Goal: Task Accomplishment & Management: Complete application form

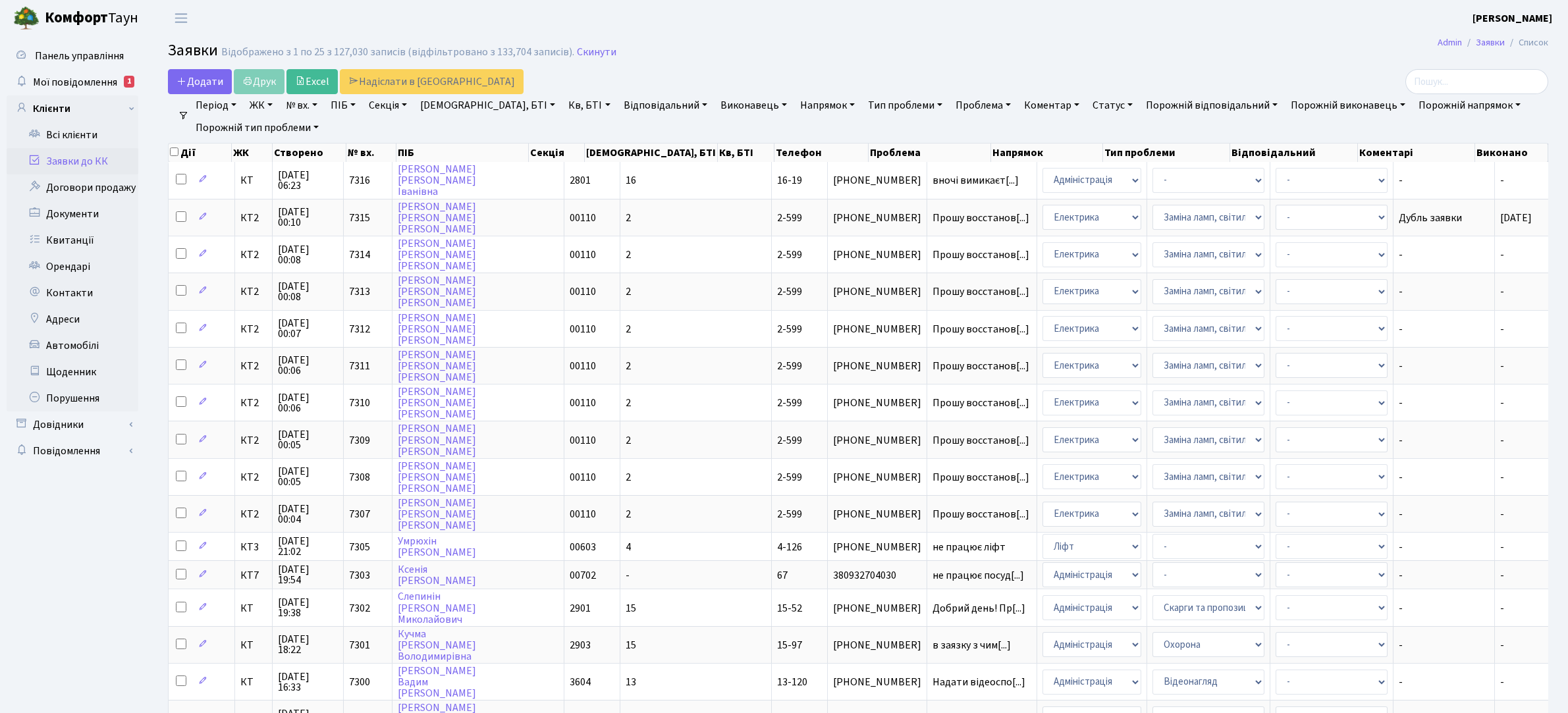
select select "25"
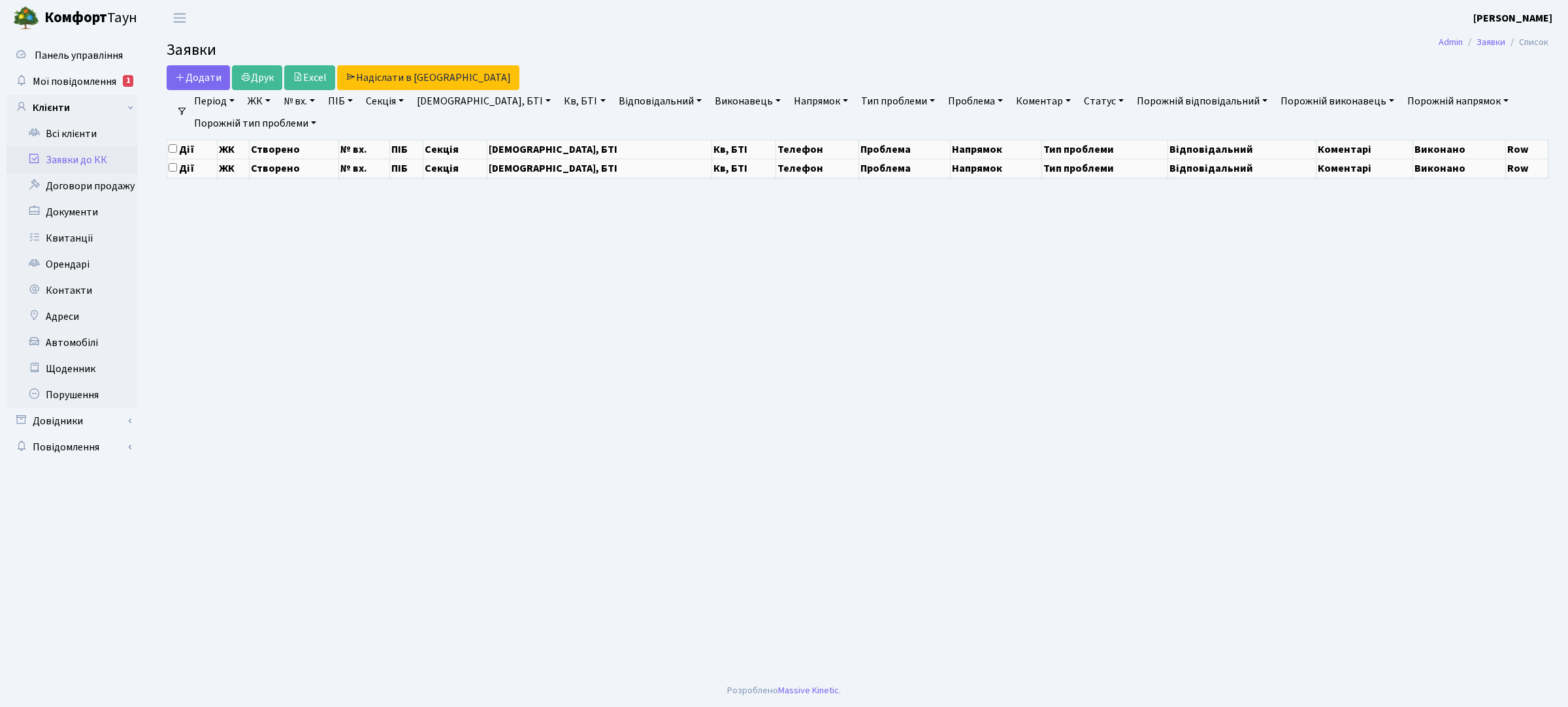
select select "25"
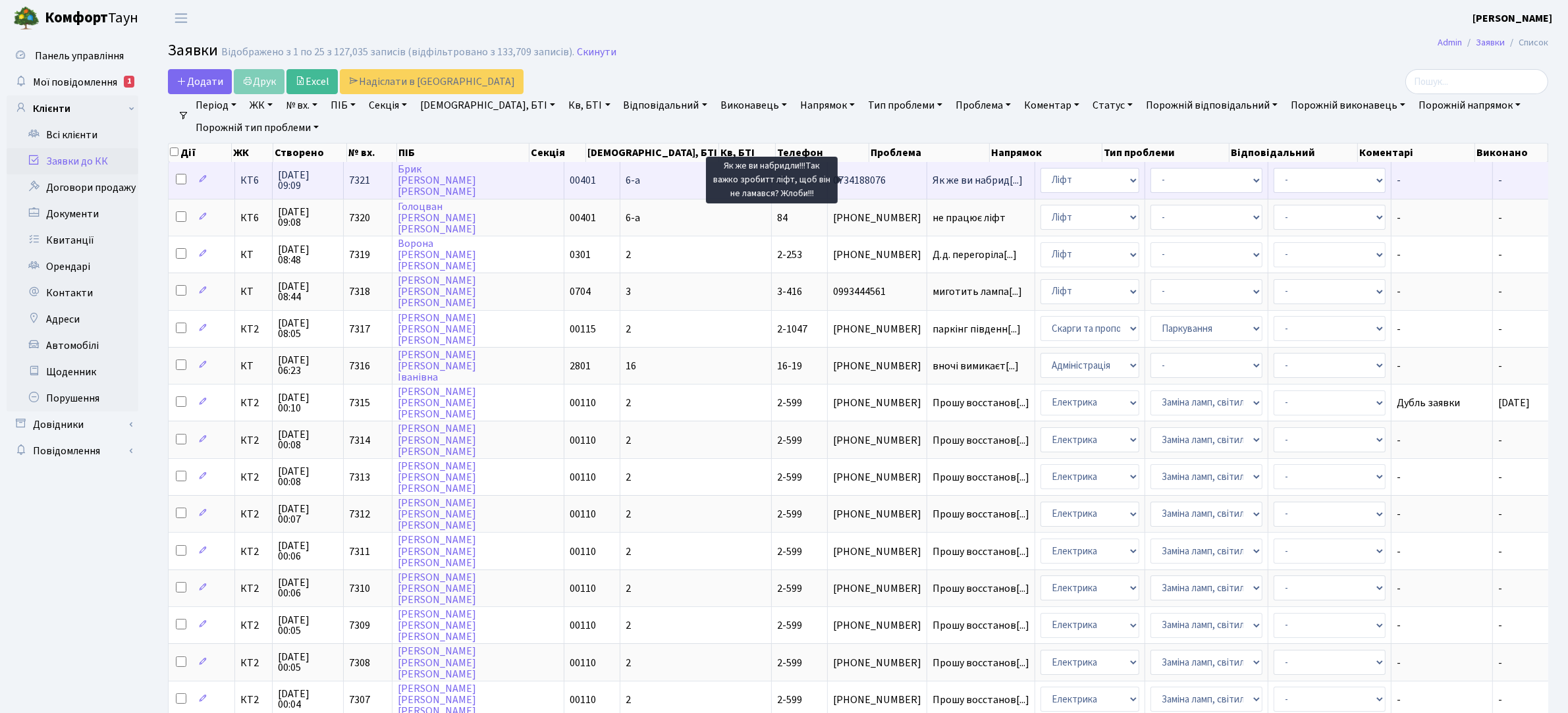
click at [933, 178] on span "Як же ви набрид[...]" at bounding box center [977, 180] width 90 height 15
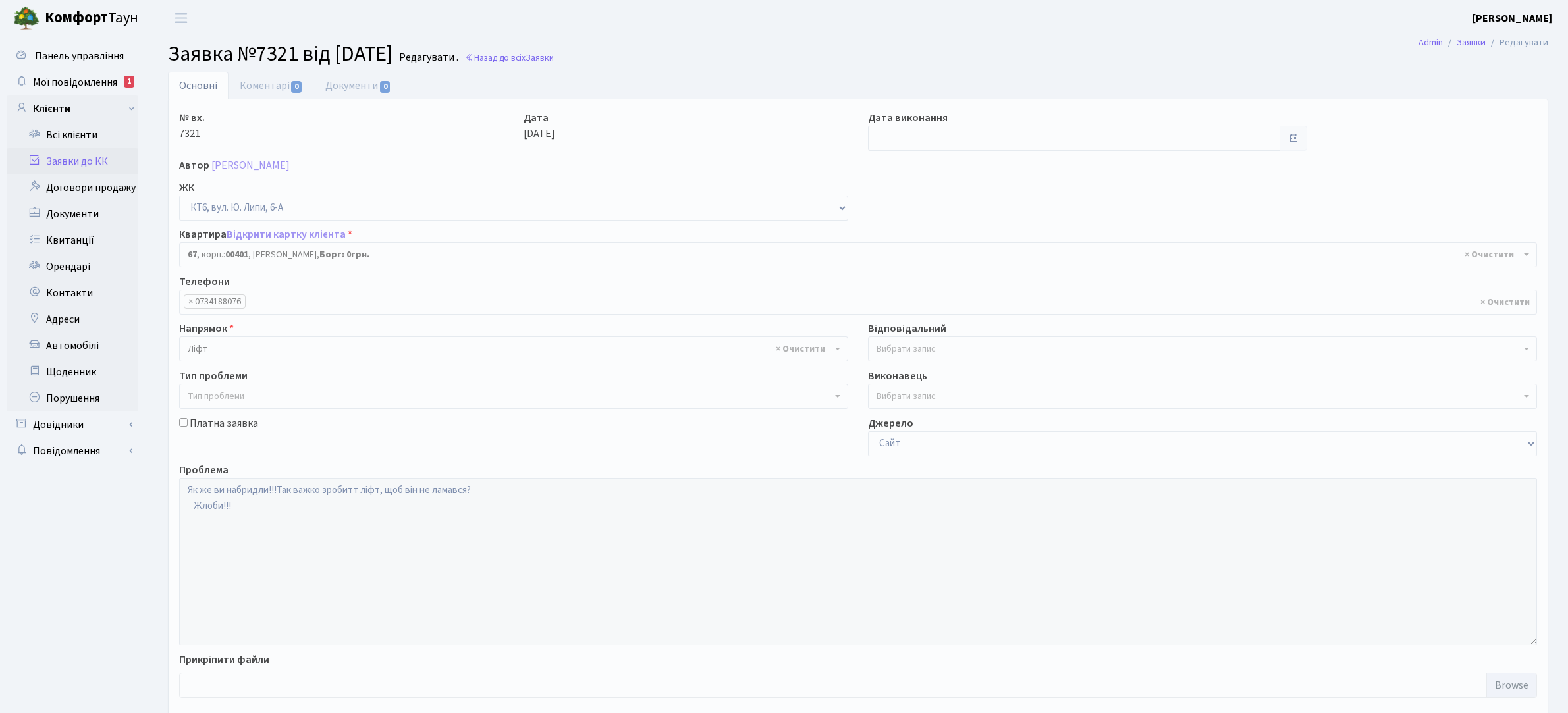
select select "17159"
click at [74, 161] on link "Заявки до КК" at bounding box center [72, 161] width 132 height 27
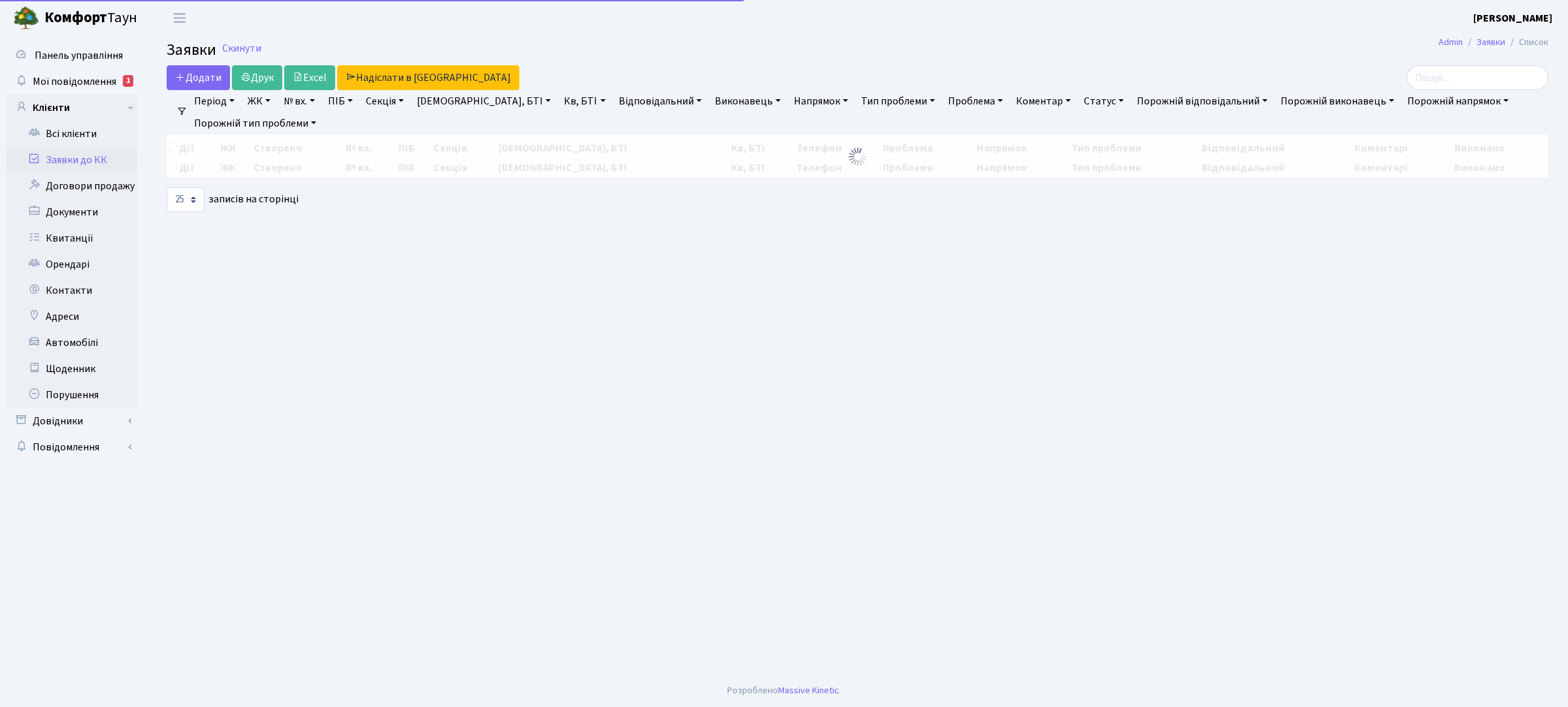
select select "25"
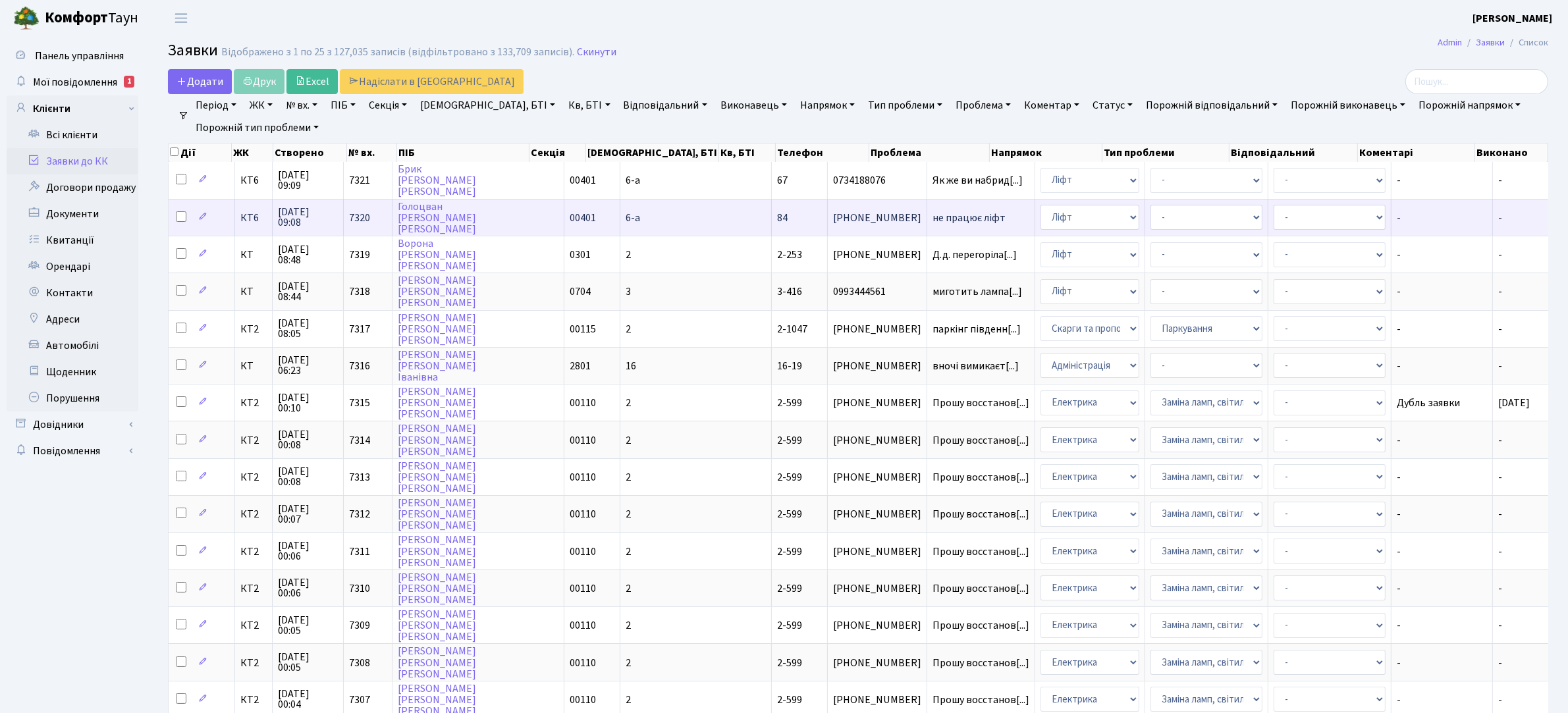
click at [927, 219] on td "не працює ліфт" at bounding box center [981, 217] width 108 height 37
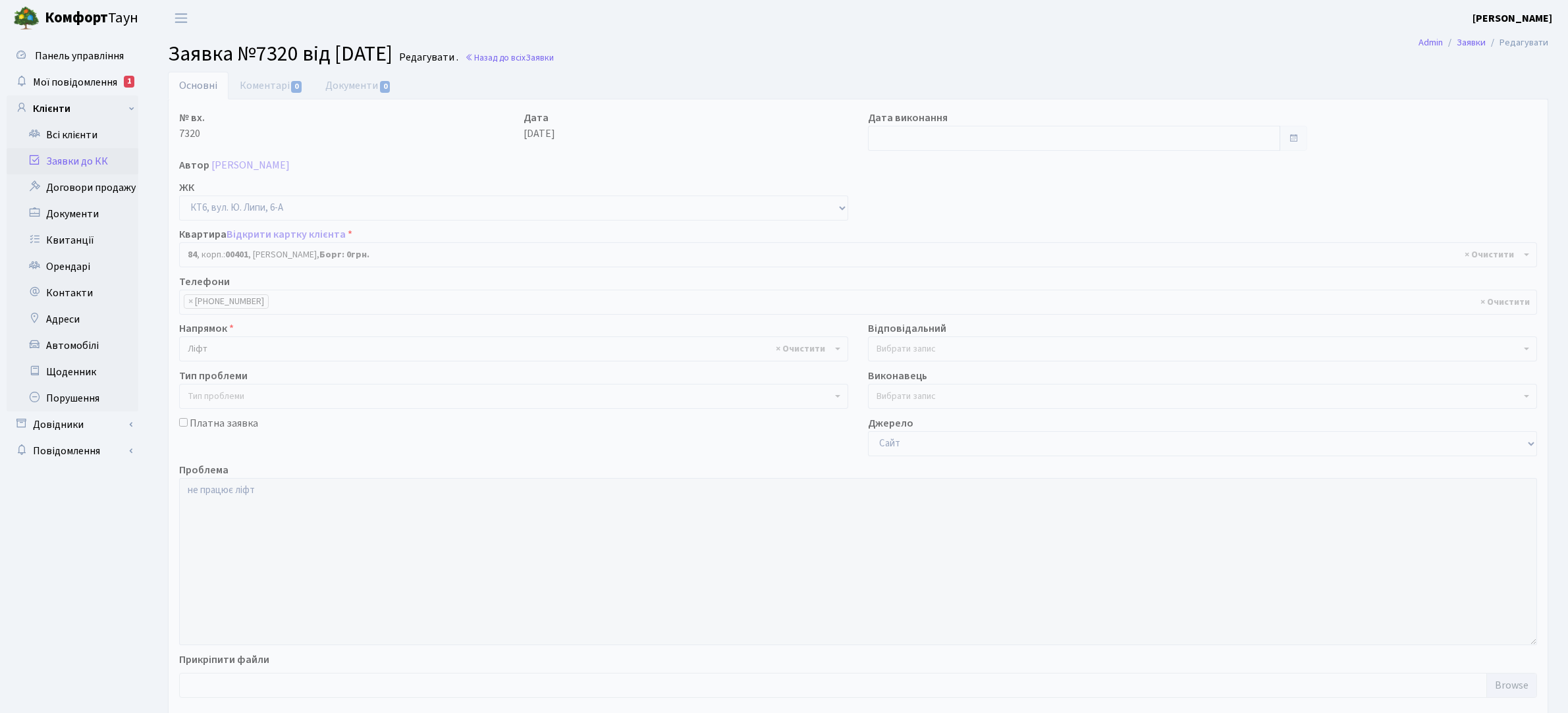
select select "17176"
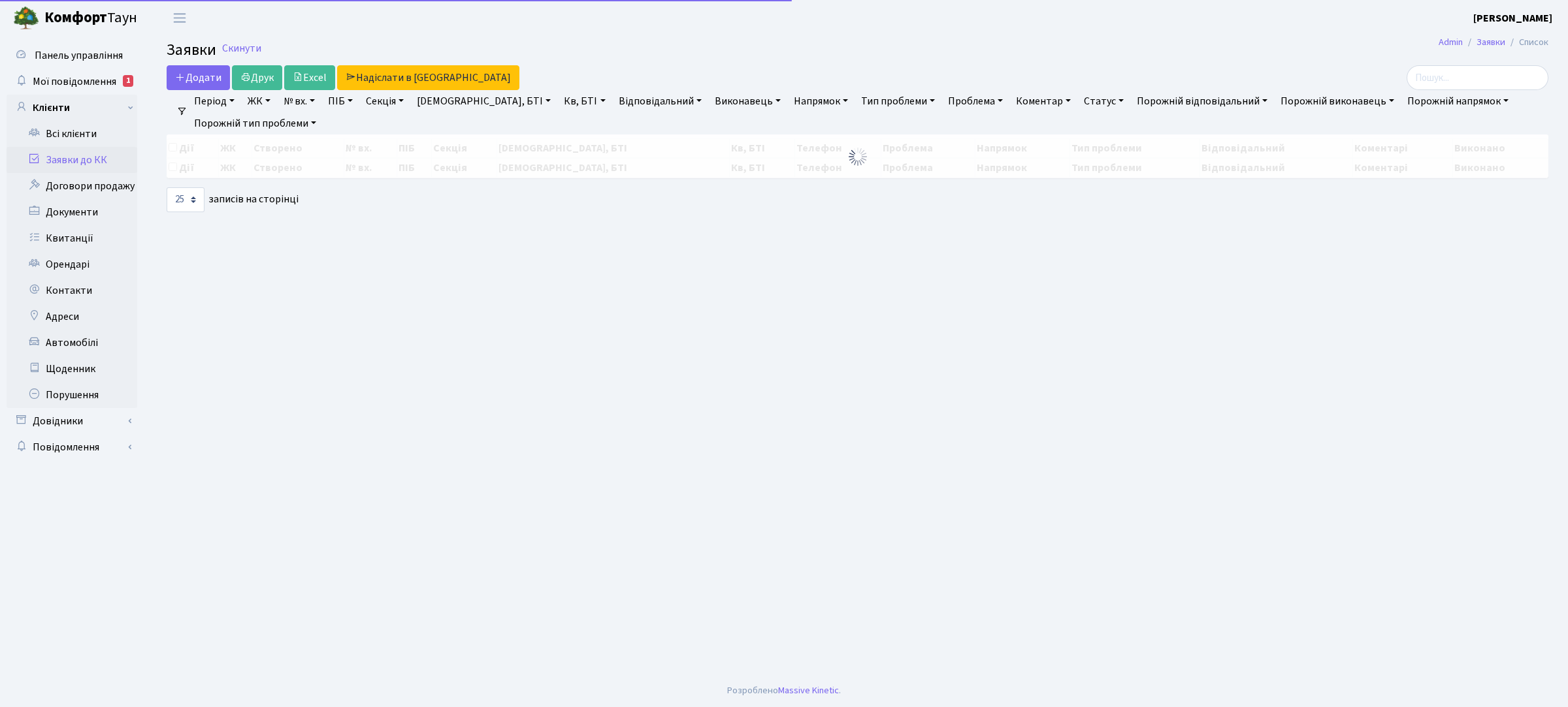
select select "25"
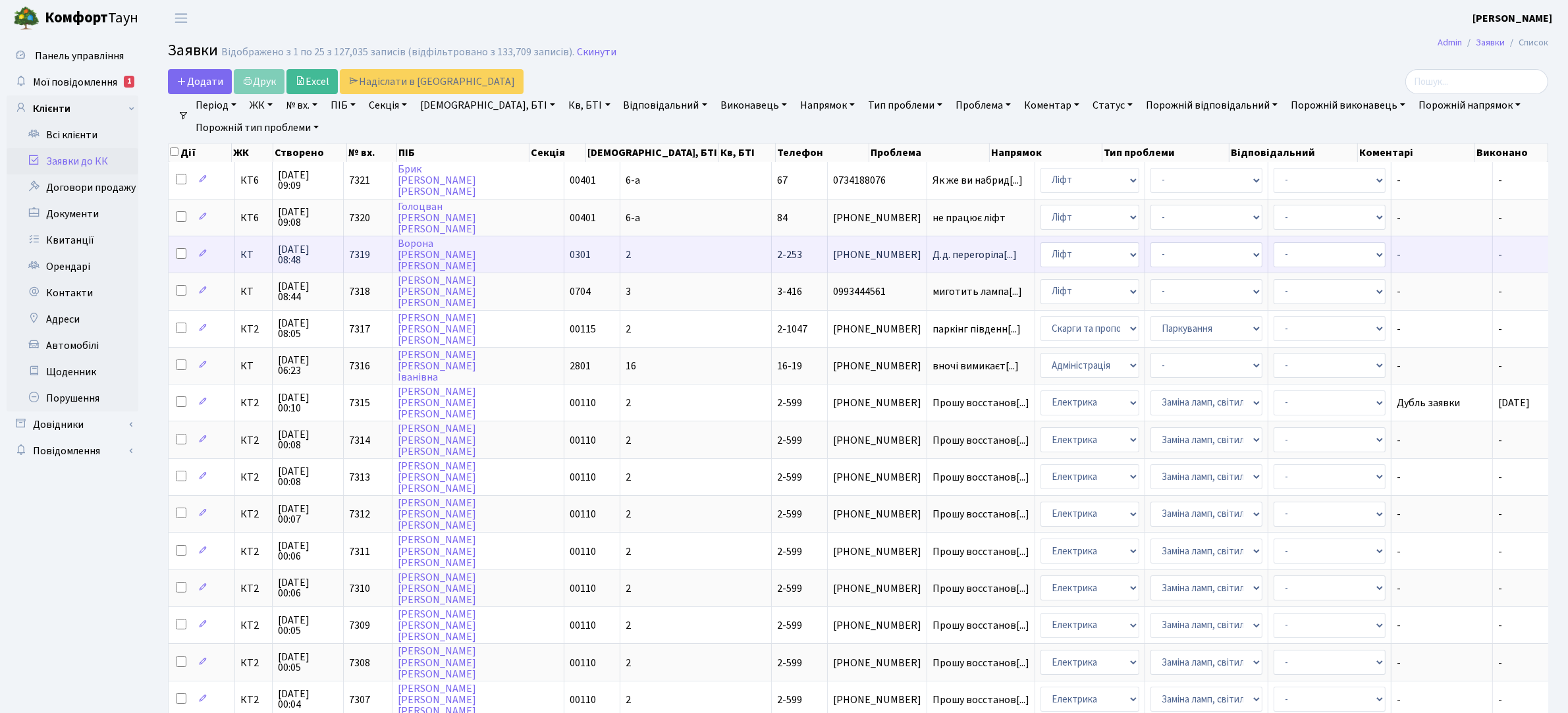
click at [834, 255] on span "[PHONE_NUMBER]" at bounding box center [877, 255] width 89 height 10
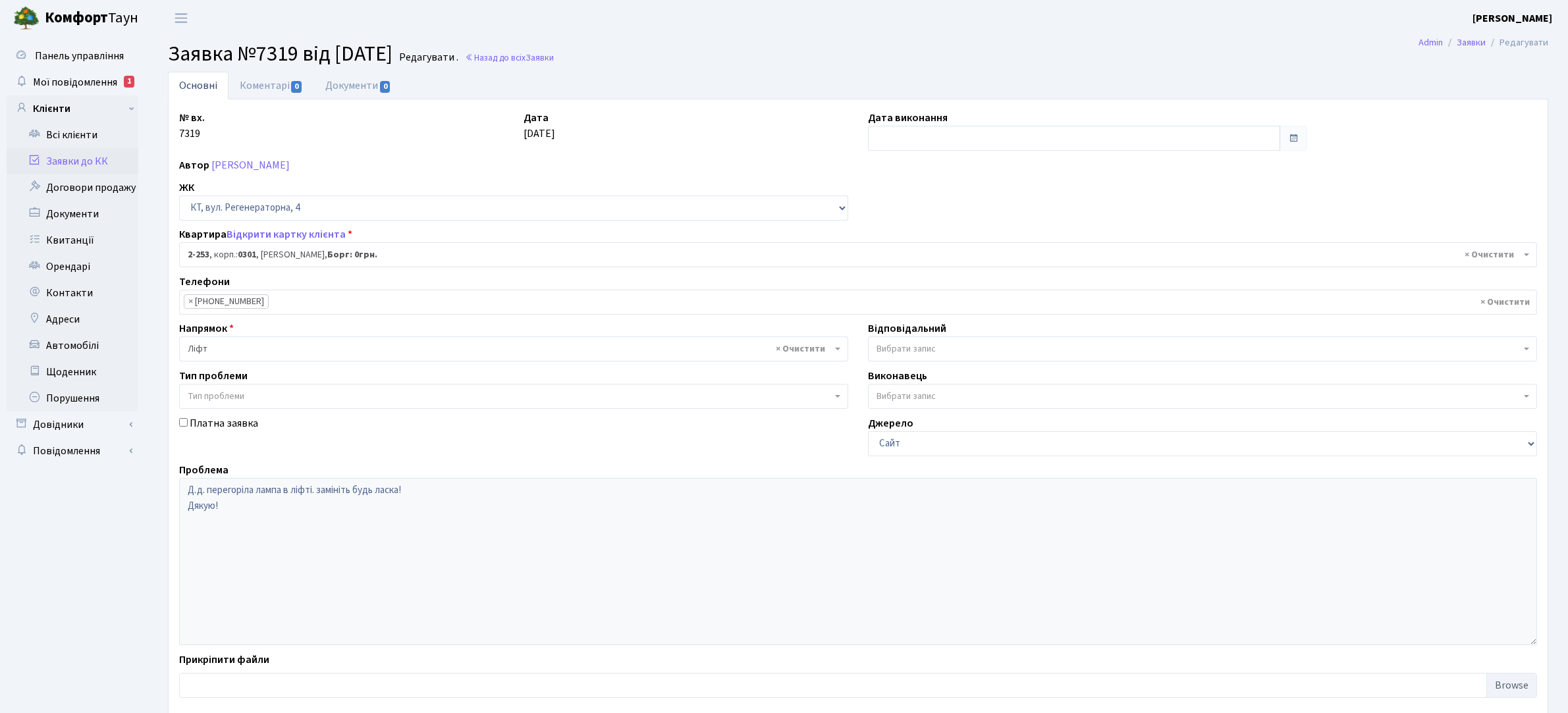
select select "518"
click at [70, 163] on link "Заявки до КК" at bounding box center [72, 161] width 132 height 27
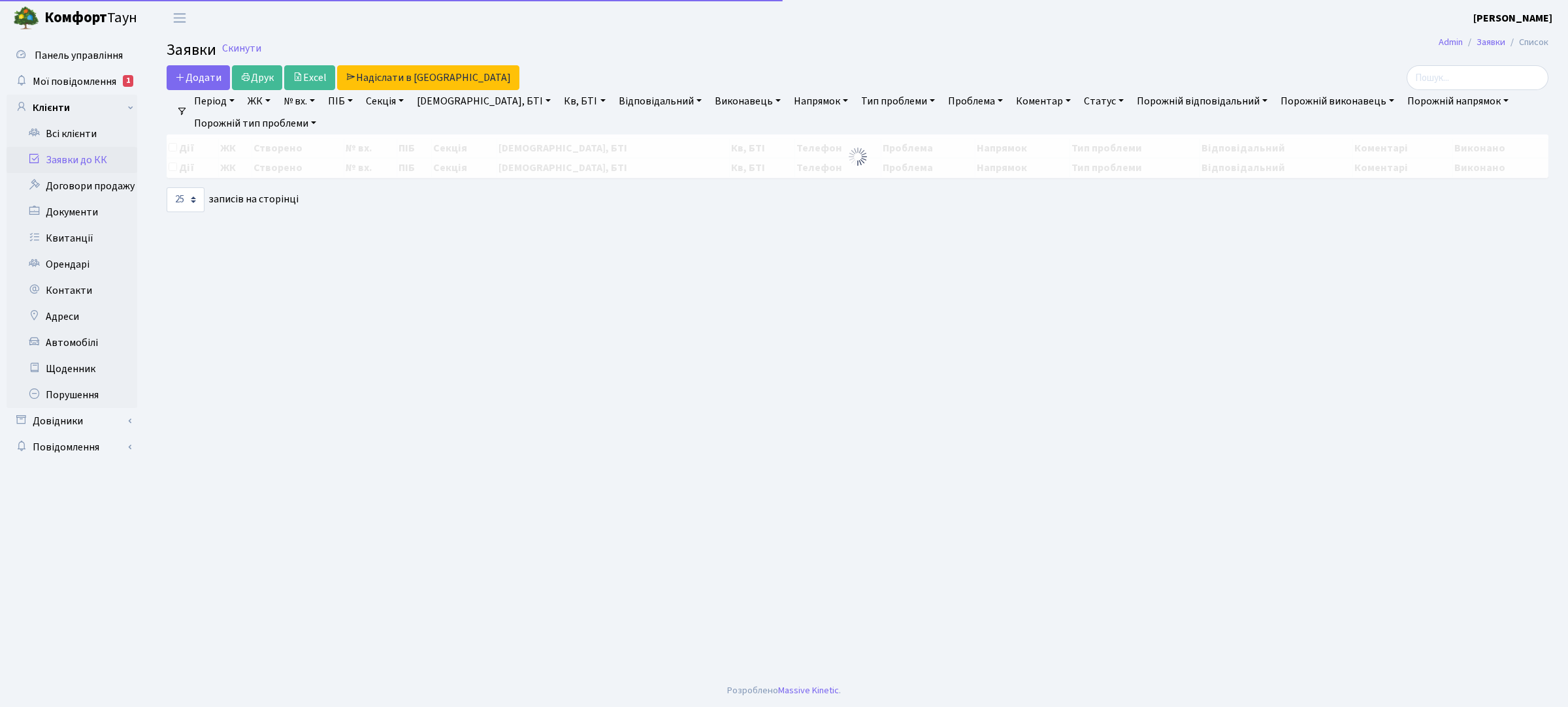
select select "25"
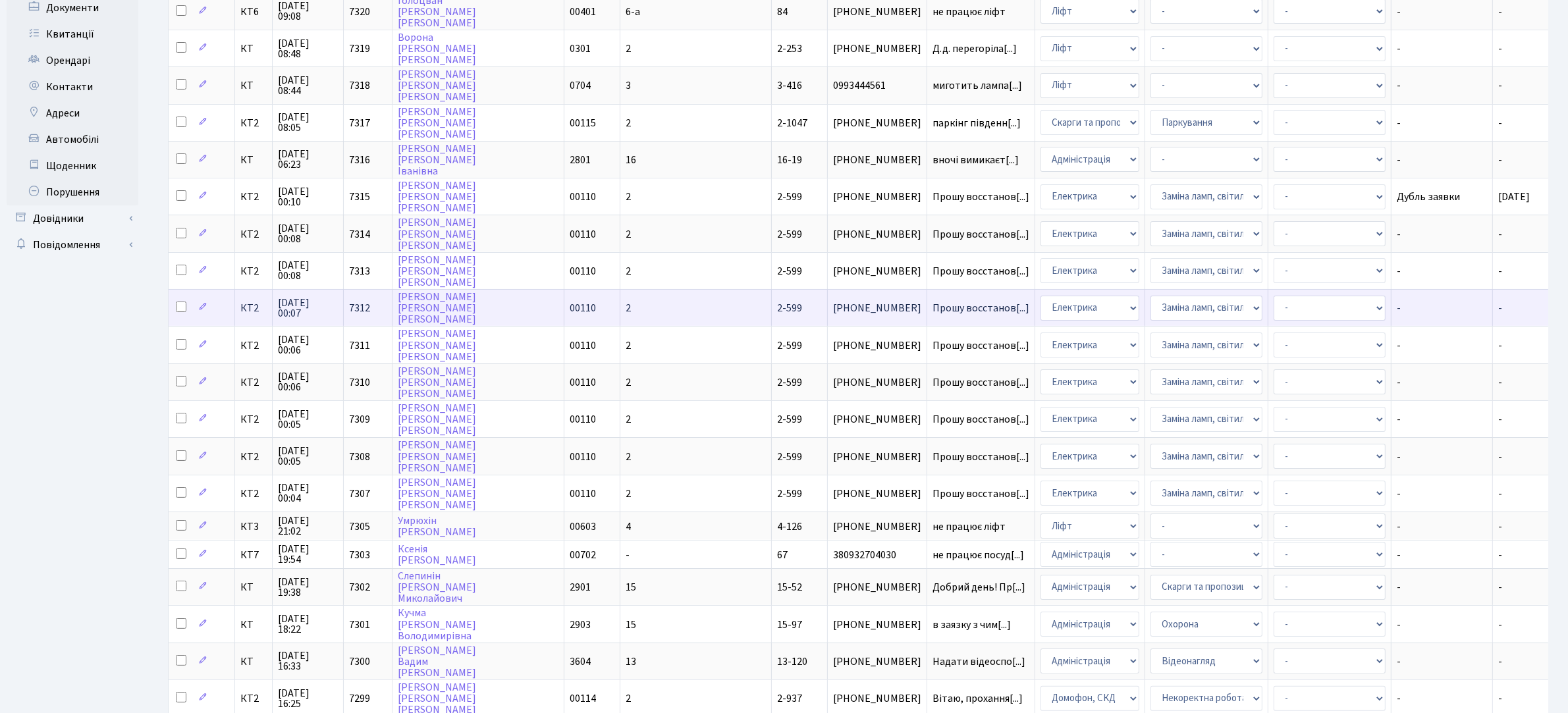
scroll to position [329, 0]
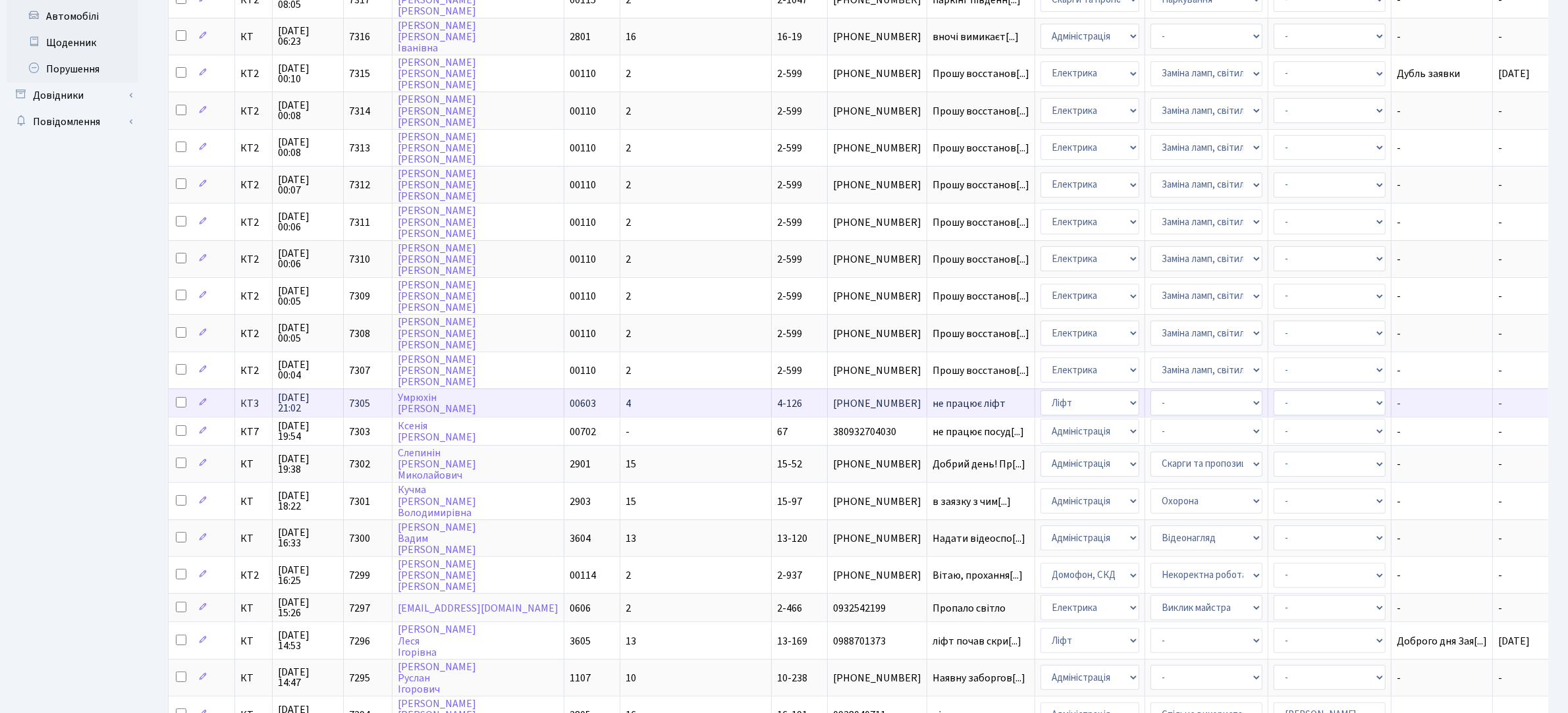
click at [933, 399] on span "не працює ліфт" at bounding box center [981, 404] width 96 height 10
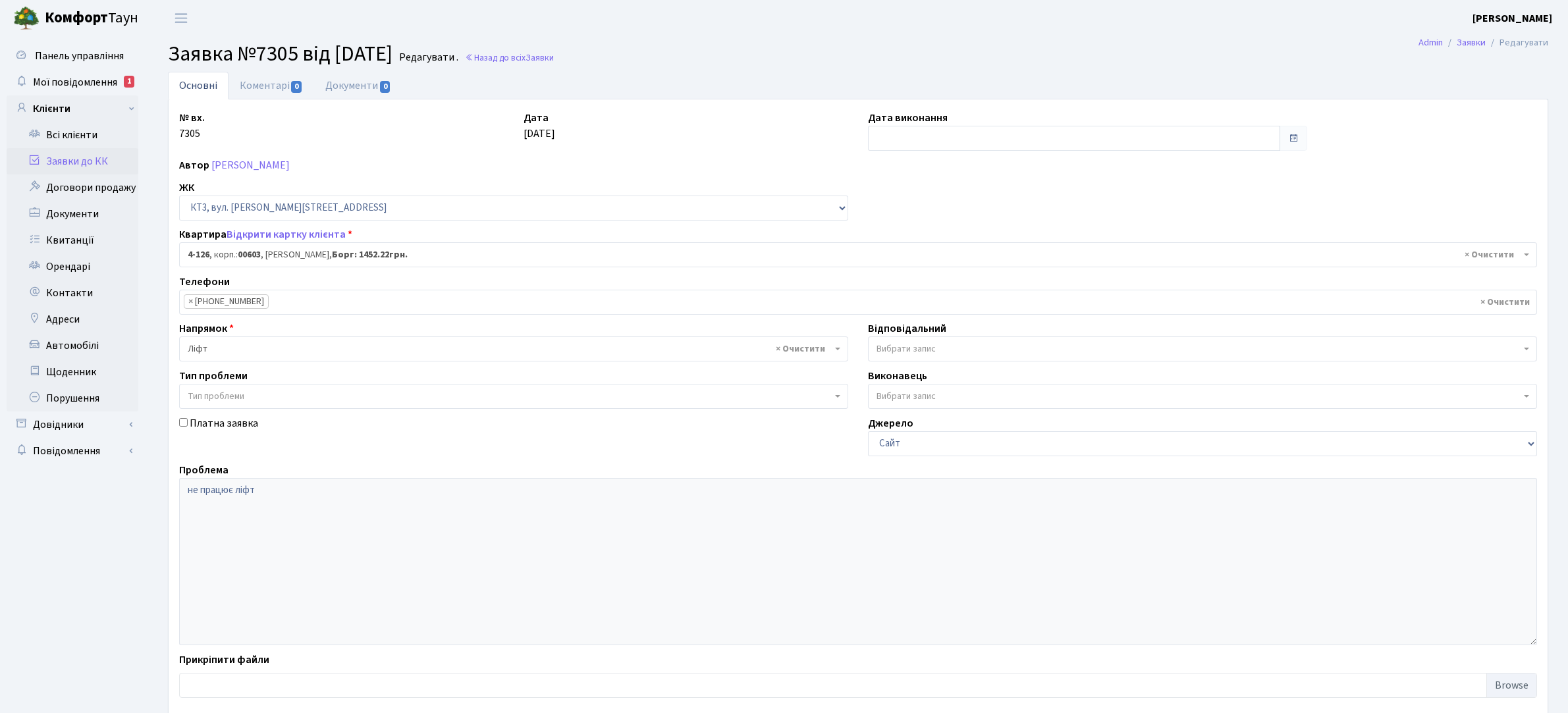
select select "16585"
click at [270, 81] on link "Коментарі 0" at bounding box center [270, 84] width 85 height 27
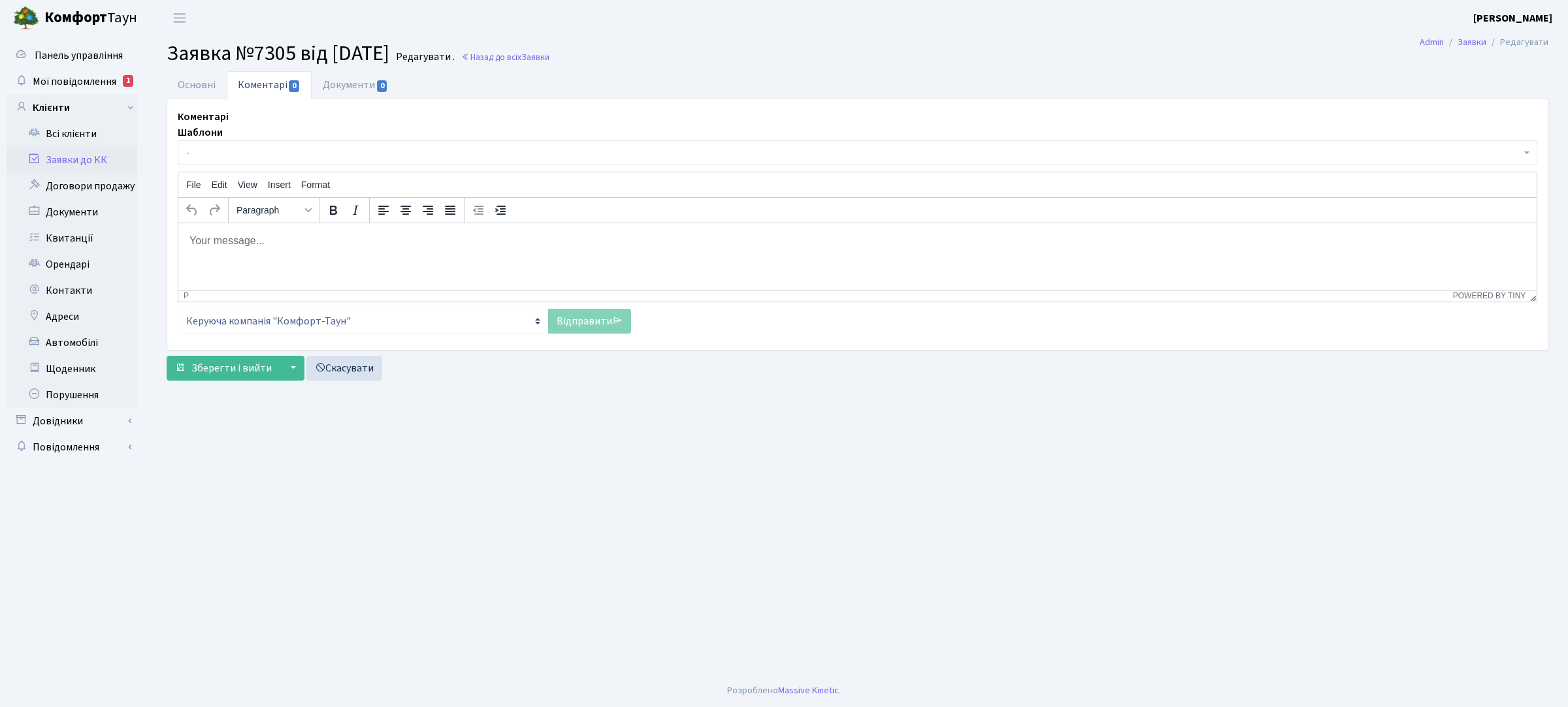
click at [390, 233] on p "Rich Text Area. Press ALT-0 for help." at bounding box center [857, 240] width 1337 height 15
click at [564, 329] on link "Відправити" at bounding box center [589, 321] width 83 height 25
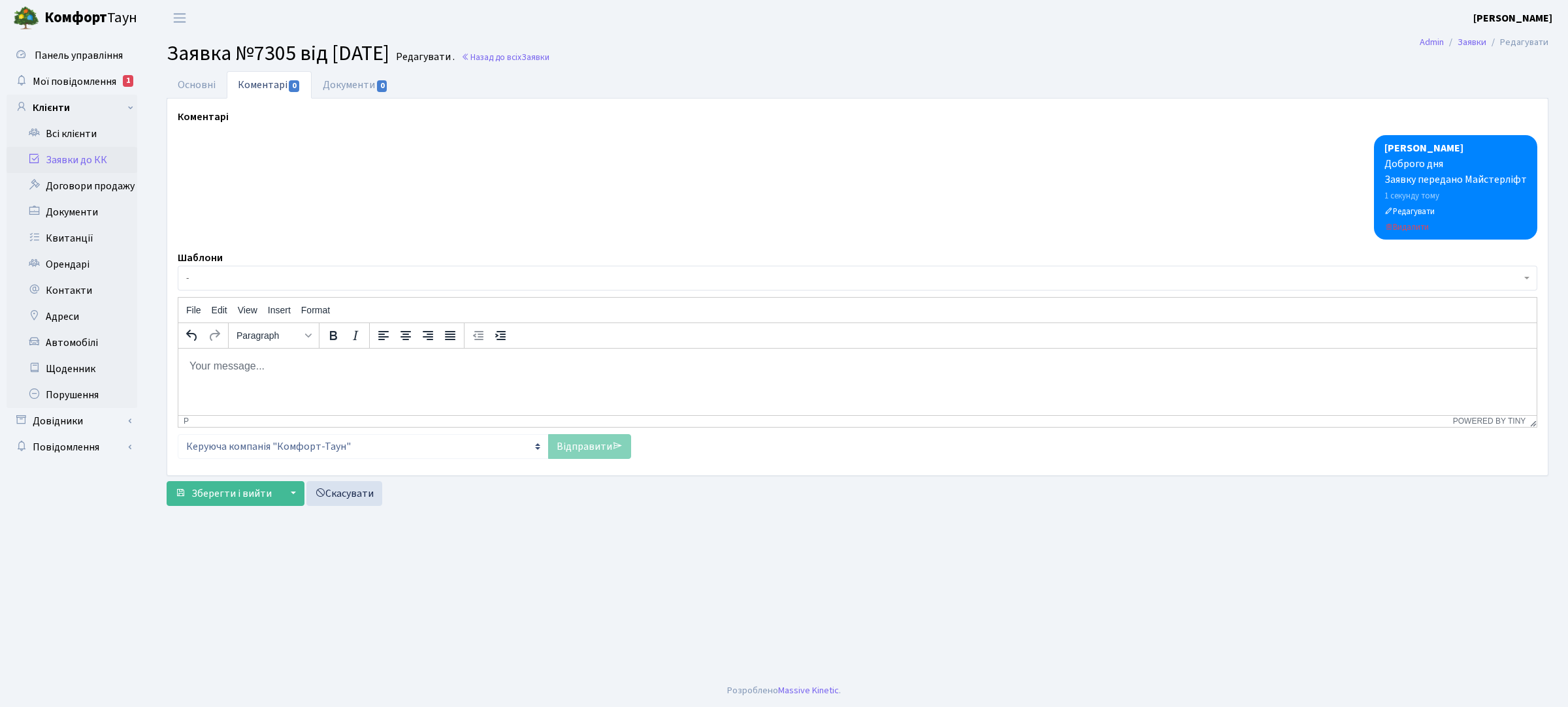
click at [89, 161] on link "Заявки до КК" at bounding box center [72, 160] width 131 height 26
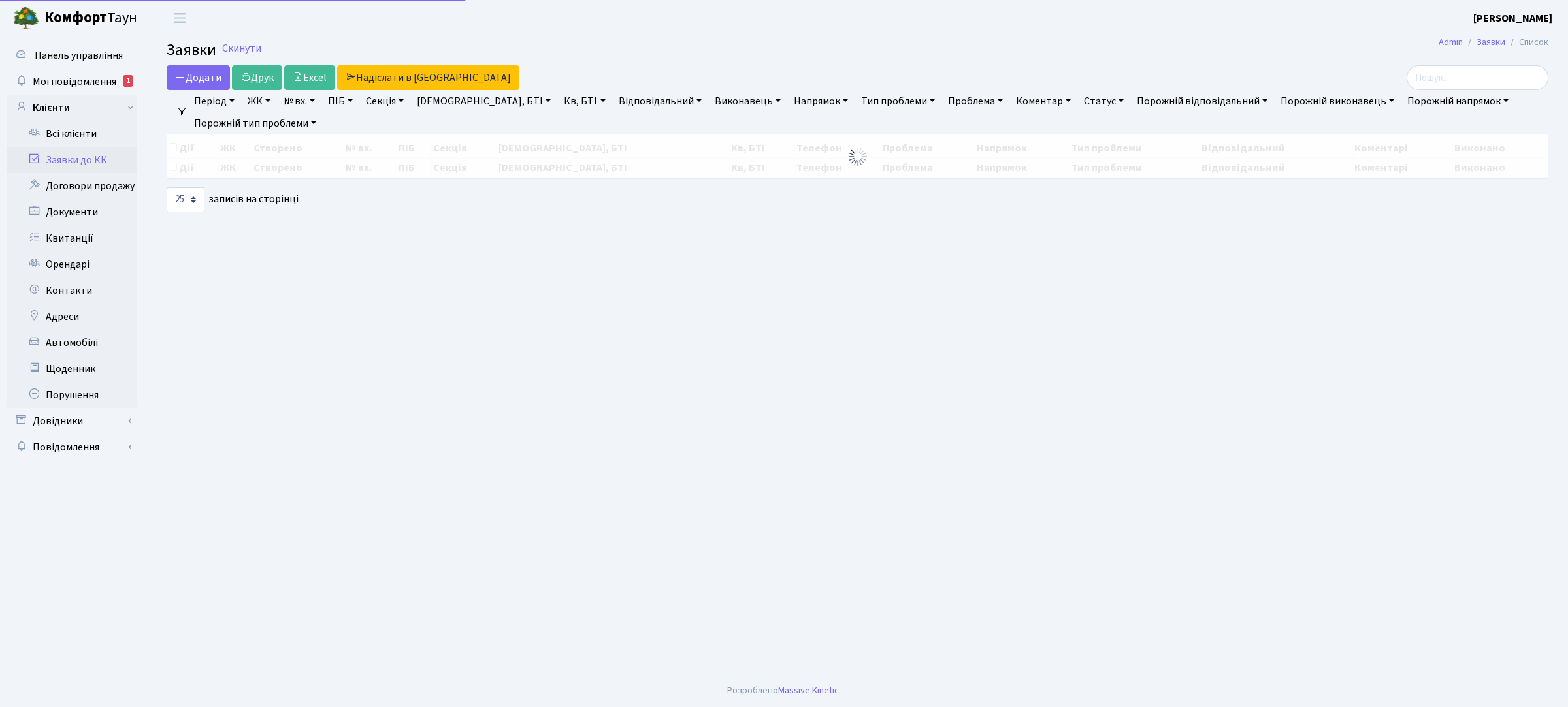
select select "25"
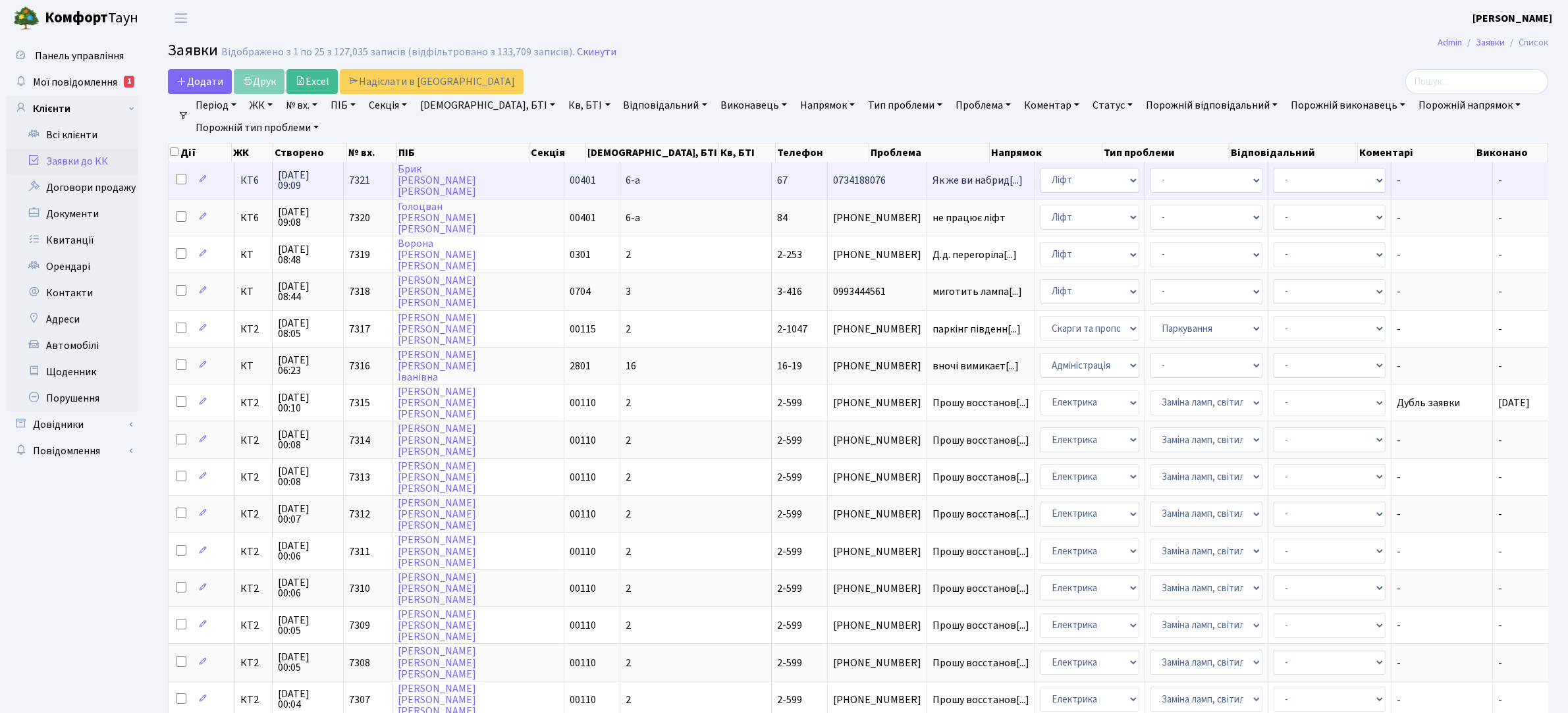
click at [834, 183] on span "0734188076" at bounding box center [877, 180] width 89 height 10
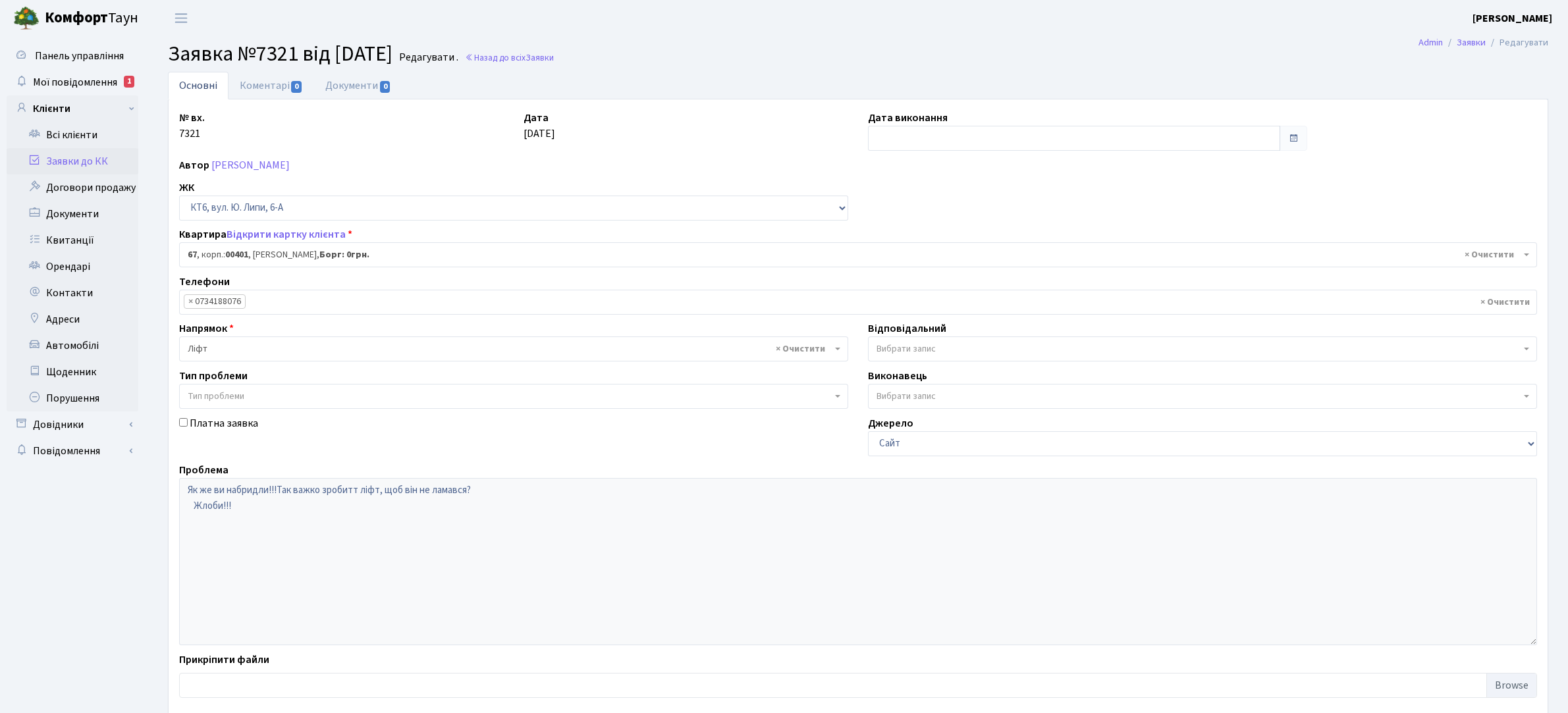
select select "17159"
click at [278, 84] on link "Коментарі 0" at bounding box center [270, 84] width 85 height 27
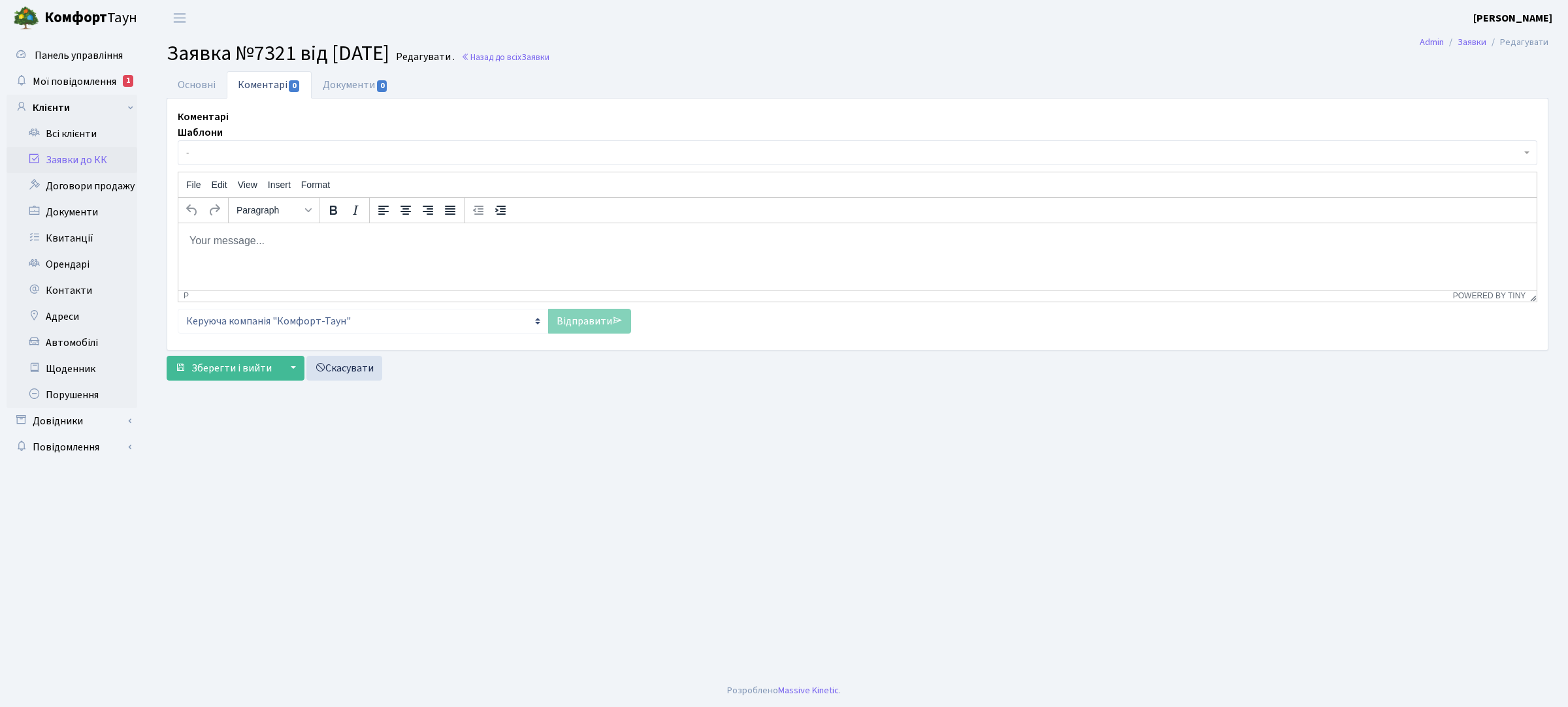
click at [325, 237] on p "Rich Text Area. Press ALT-0 for help." at bounding box center [857, 240] width 1337 height 15
click at [570, 324] on link "Відправити" at bounding box center [589, 321] width 83 height 25
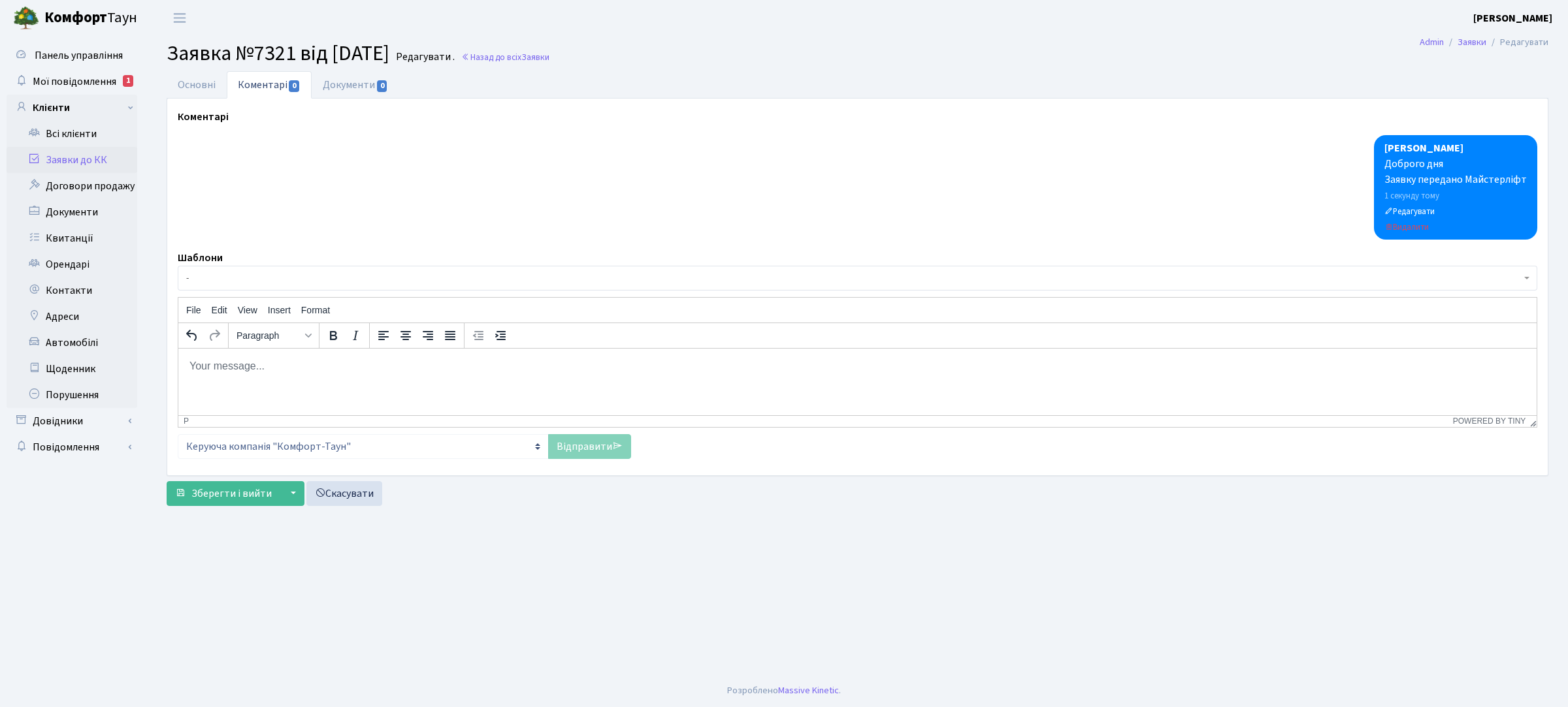
click at [83, 161] on link "Заявки до КК" at bounding box center [72, 160] width 131 height 26
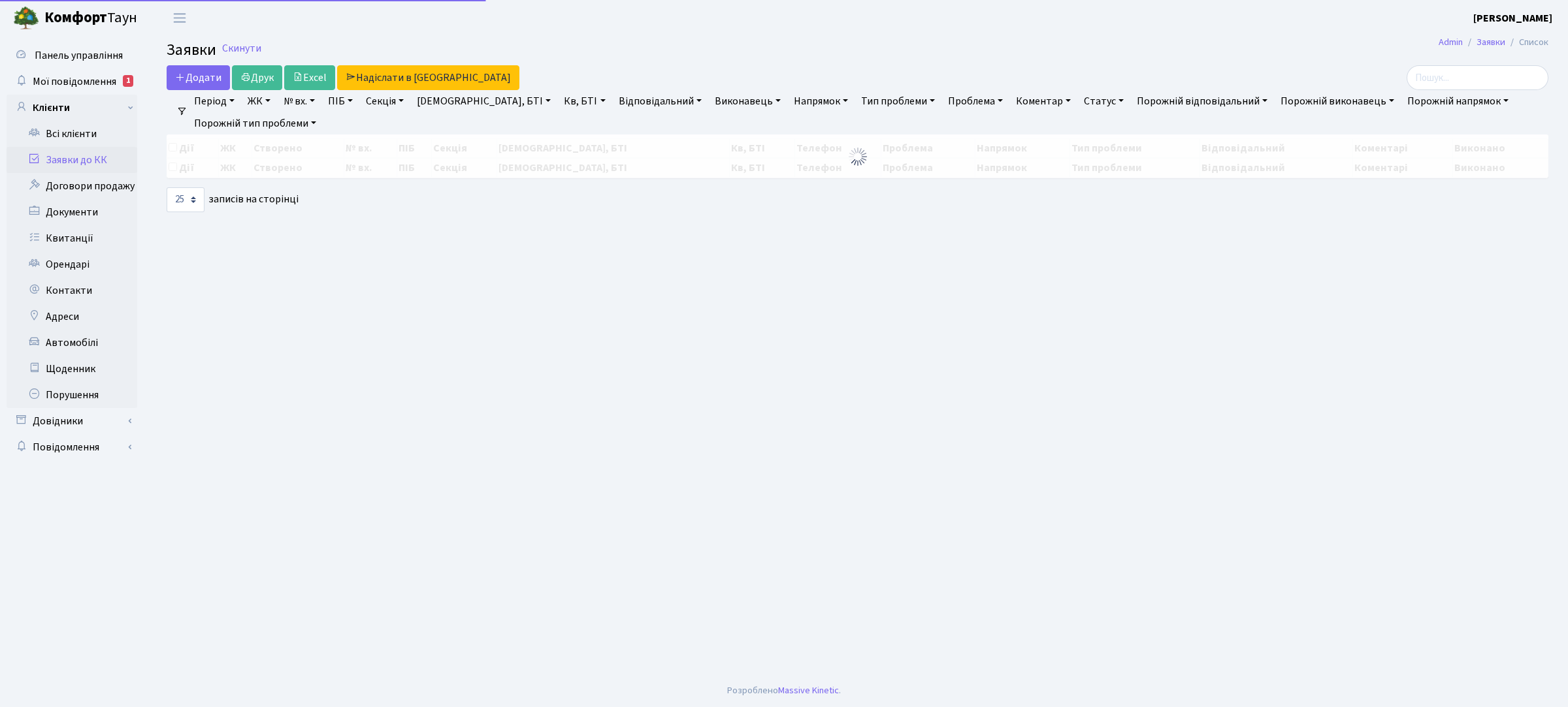
select select "25"
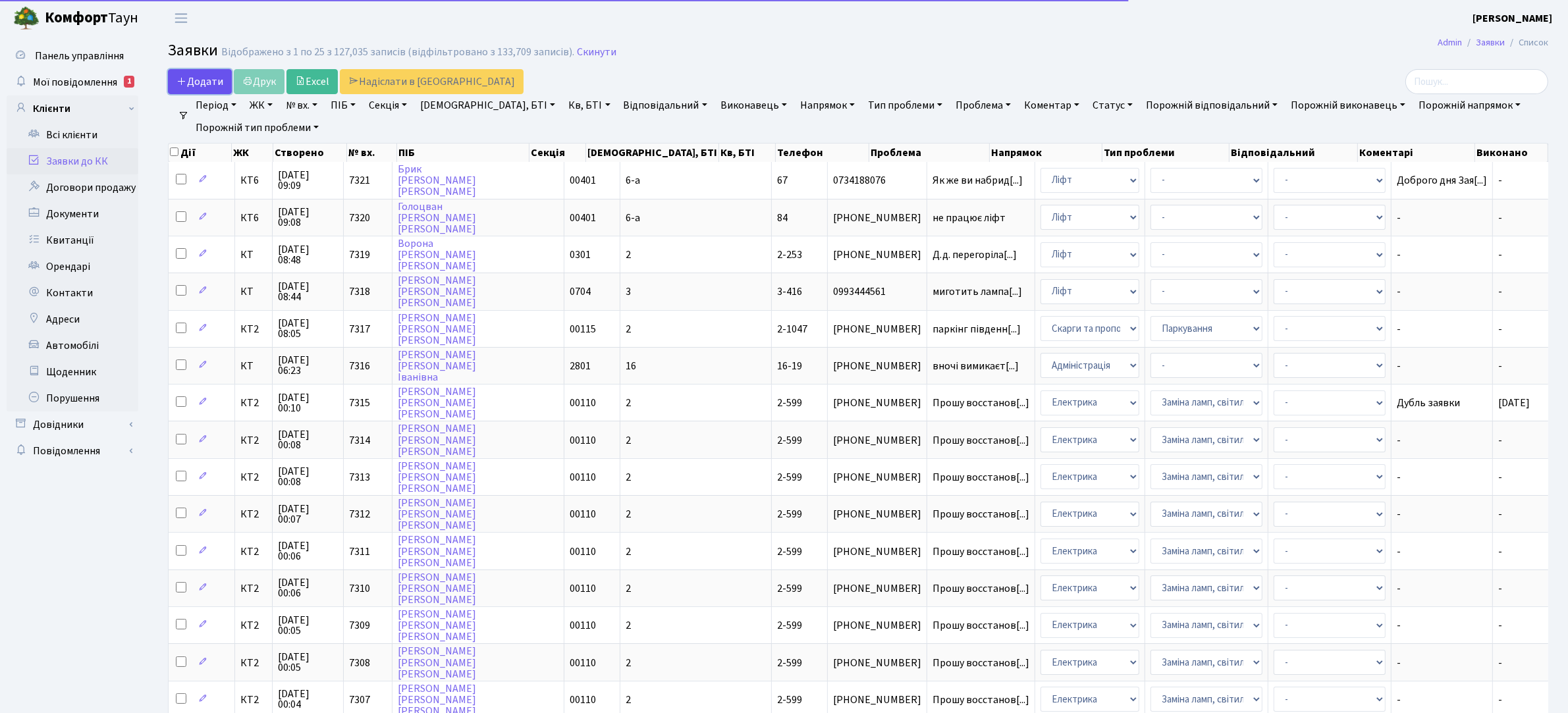
click at [203, 83] on span "Додати" at bounding box center [200, 81] width 46 height 15
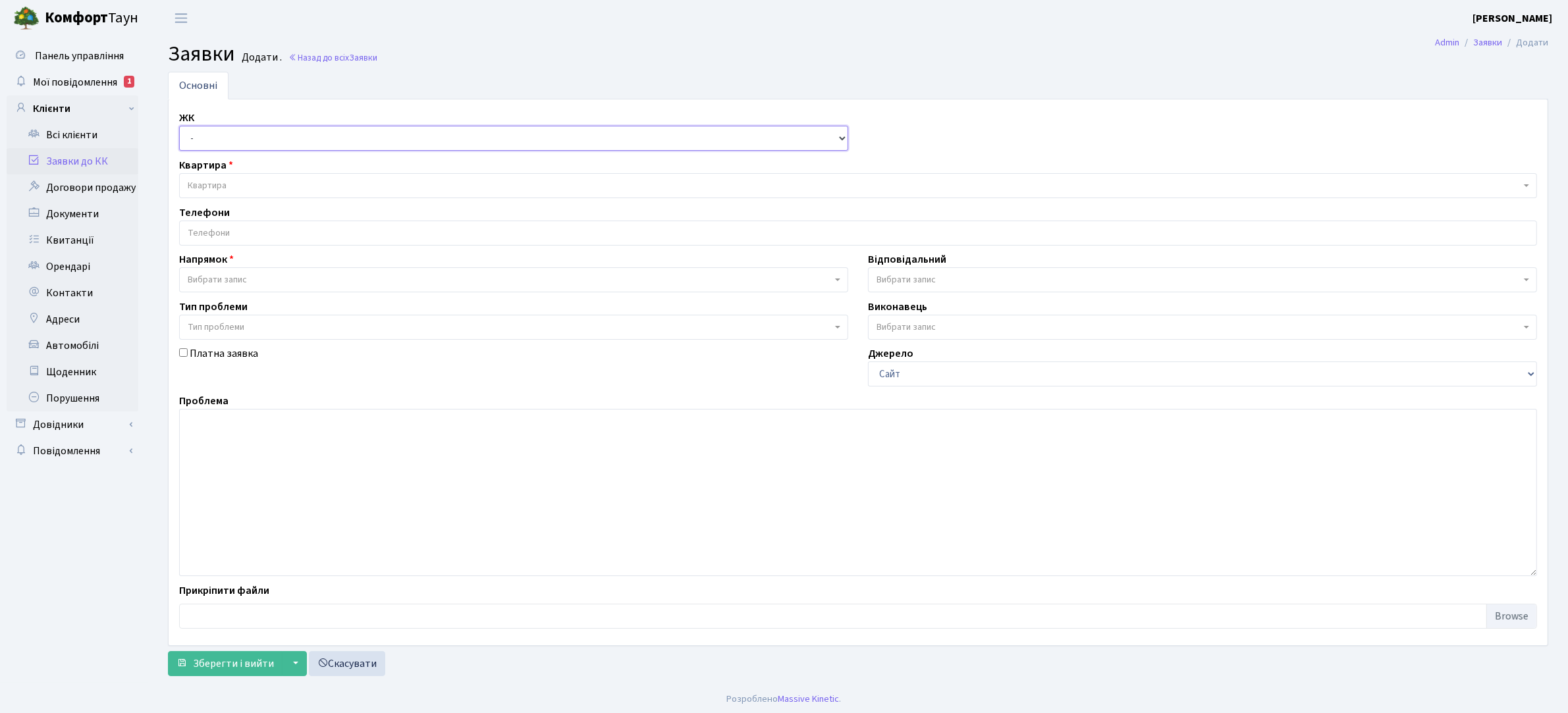
click at [252, 141] on select "- КТ, вул. Регенераторна, 4 КТ2, просп. [STREET_ADDRESS] [STREET_ADDRESS] [PERS…" at bounding box center [513, 138] width 669 height 25
select select "271"
click at [179, 127] on select "- КТ, вул. Регенераторна, 4 КТ2, просп. [STREET_ADDRESS] [STREET_ADDRESS] [PERS…" at bounding box center [513, 138] width 669 height 25
select select
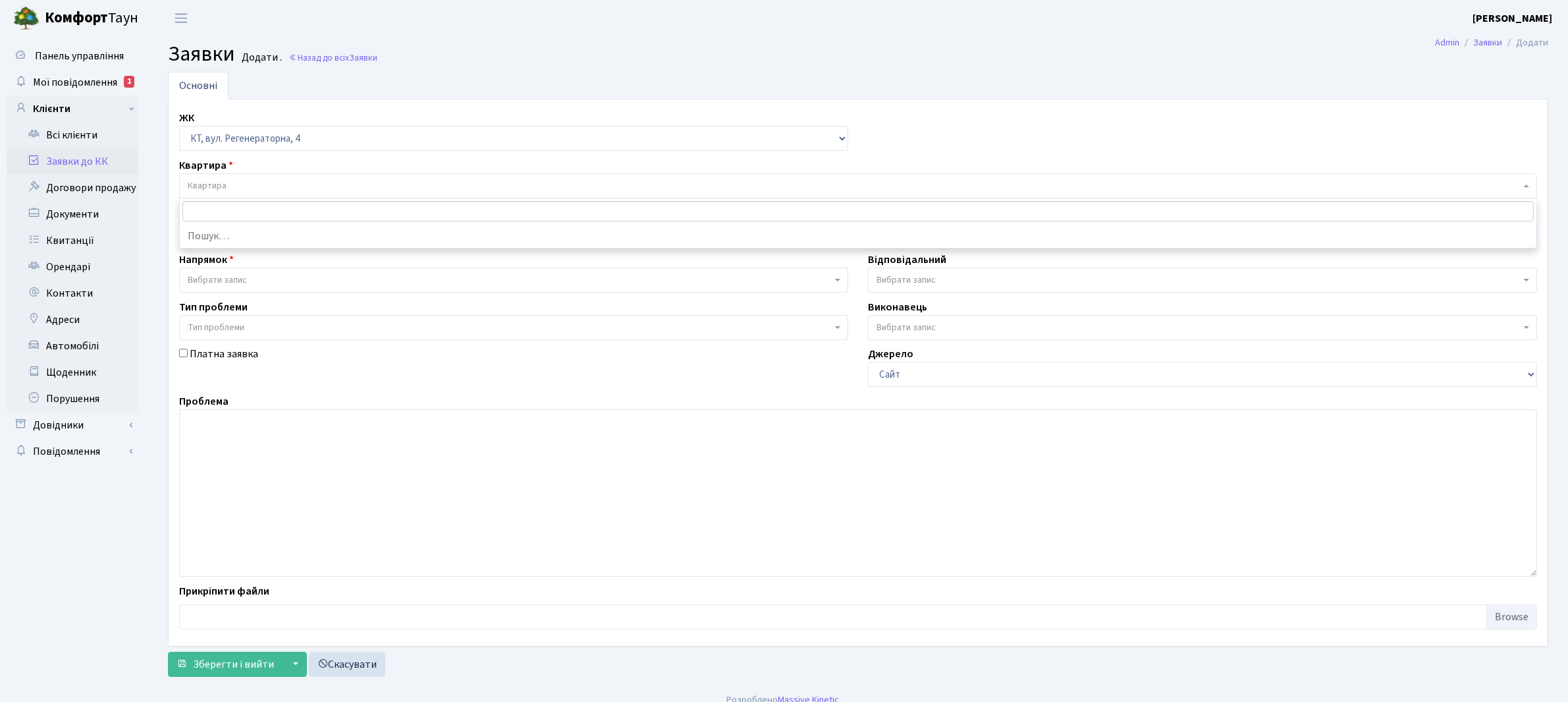
click at [256, 189] on span "Квартира" at bounding box center [854, 185] width 1333 height 13
click at [256, 212] on input "search" at bounding box center [858, 211] width 1352 height 21
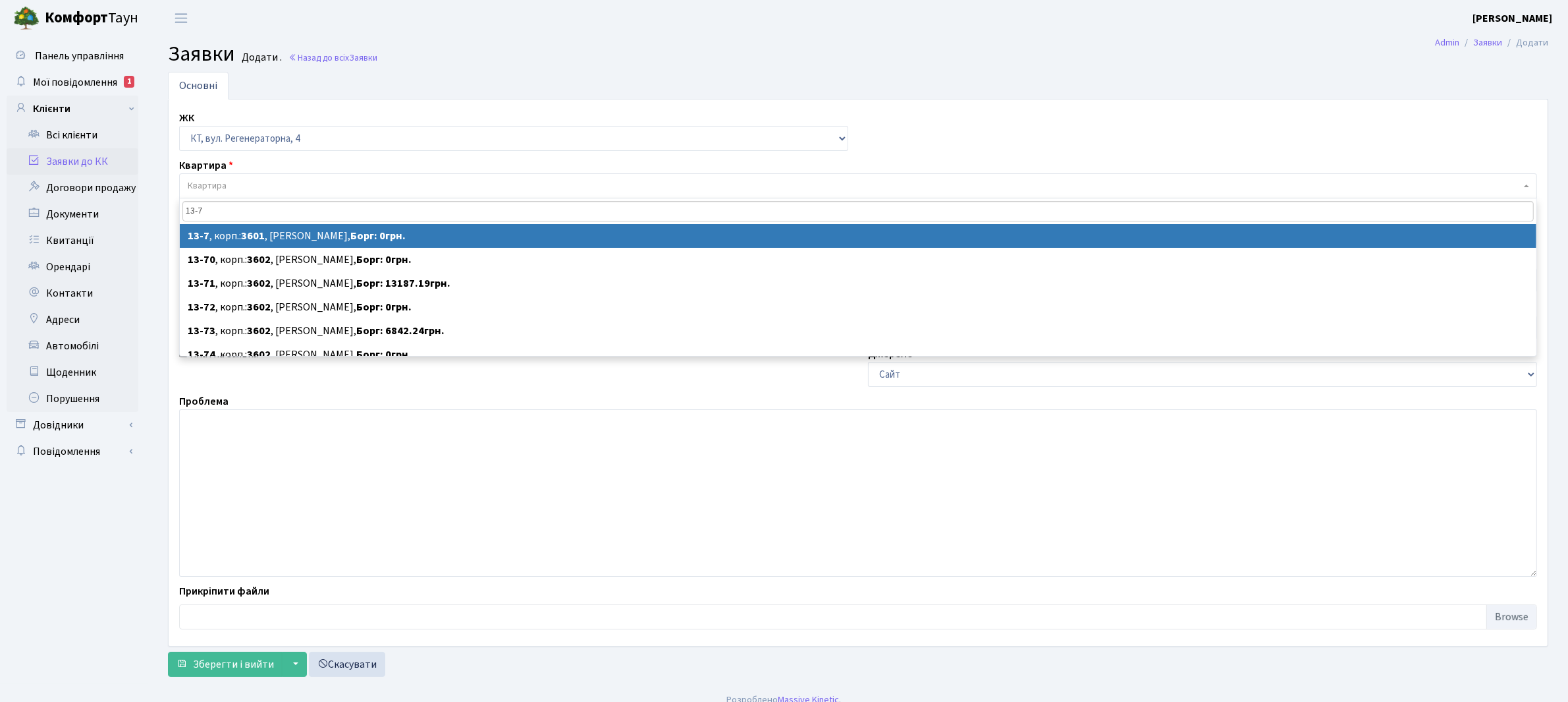
type input "13-7"
select select
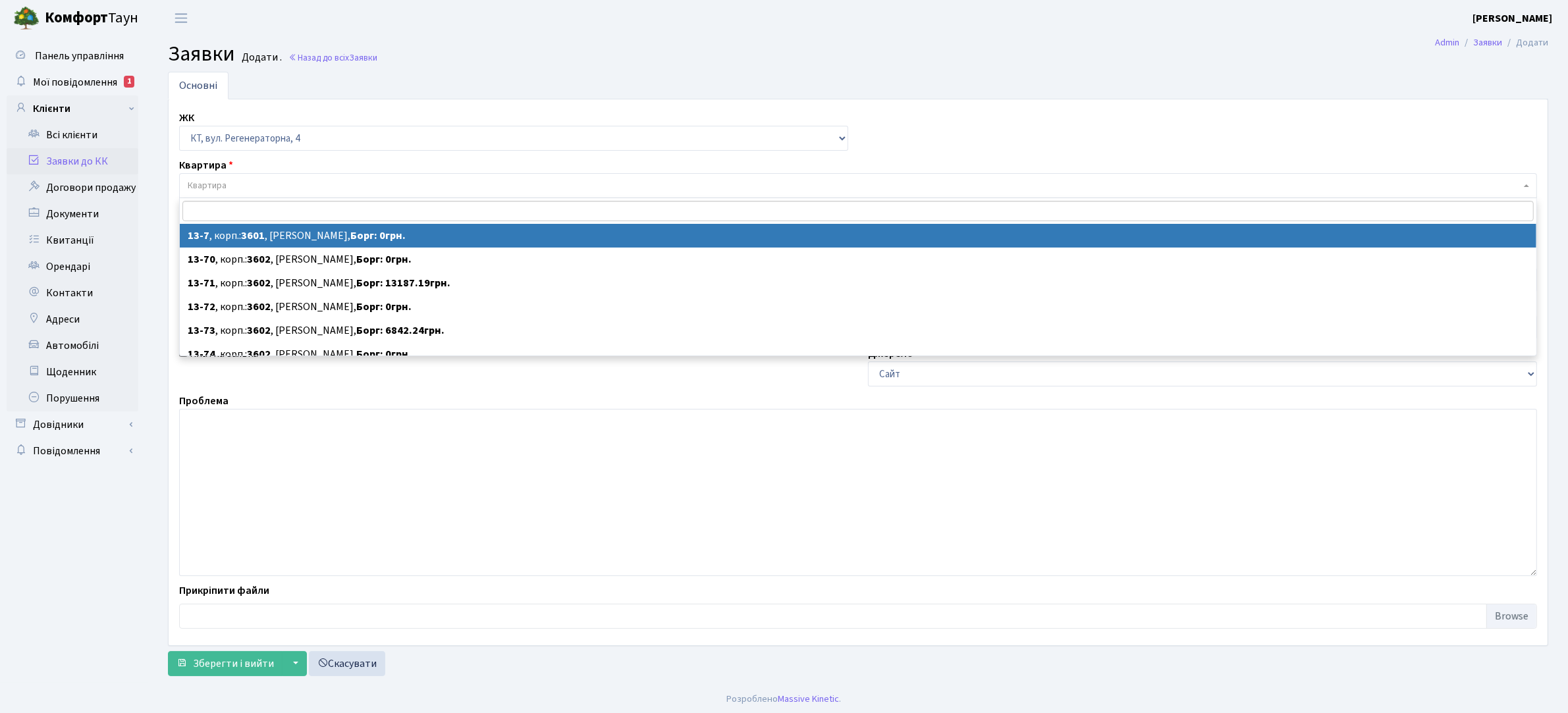
select select "7653"
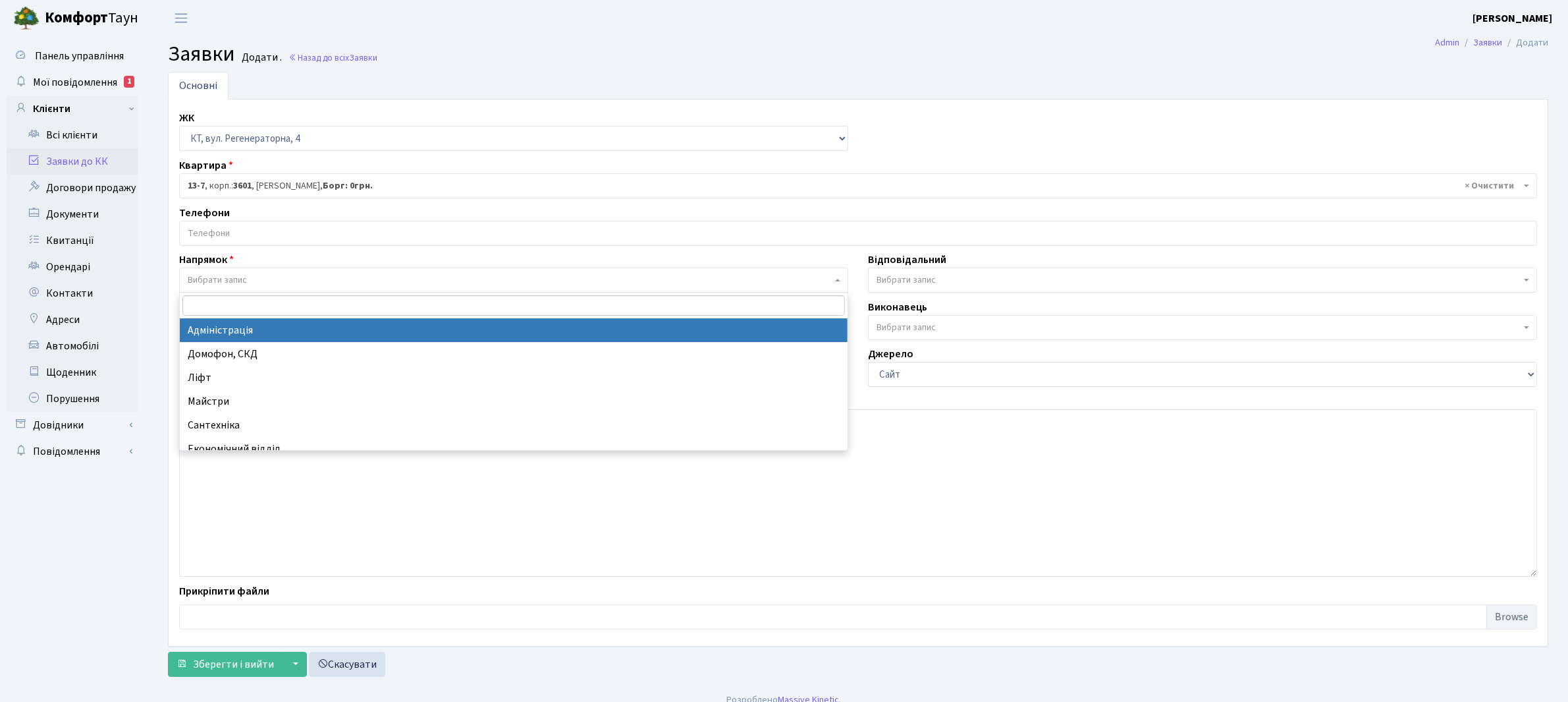
click at [251, 274] on span "Вибрати запис" at bounding box center [510, 279] width 644 height 13
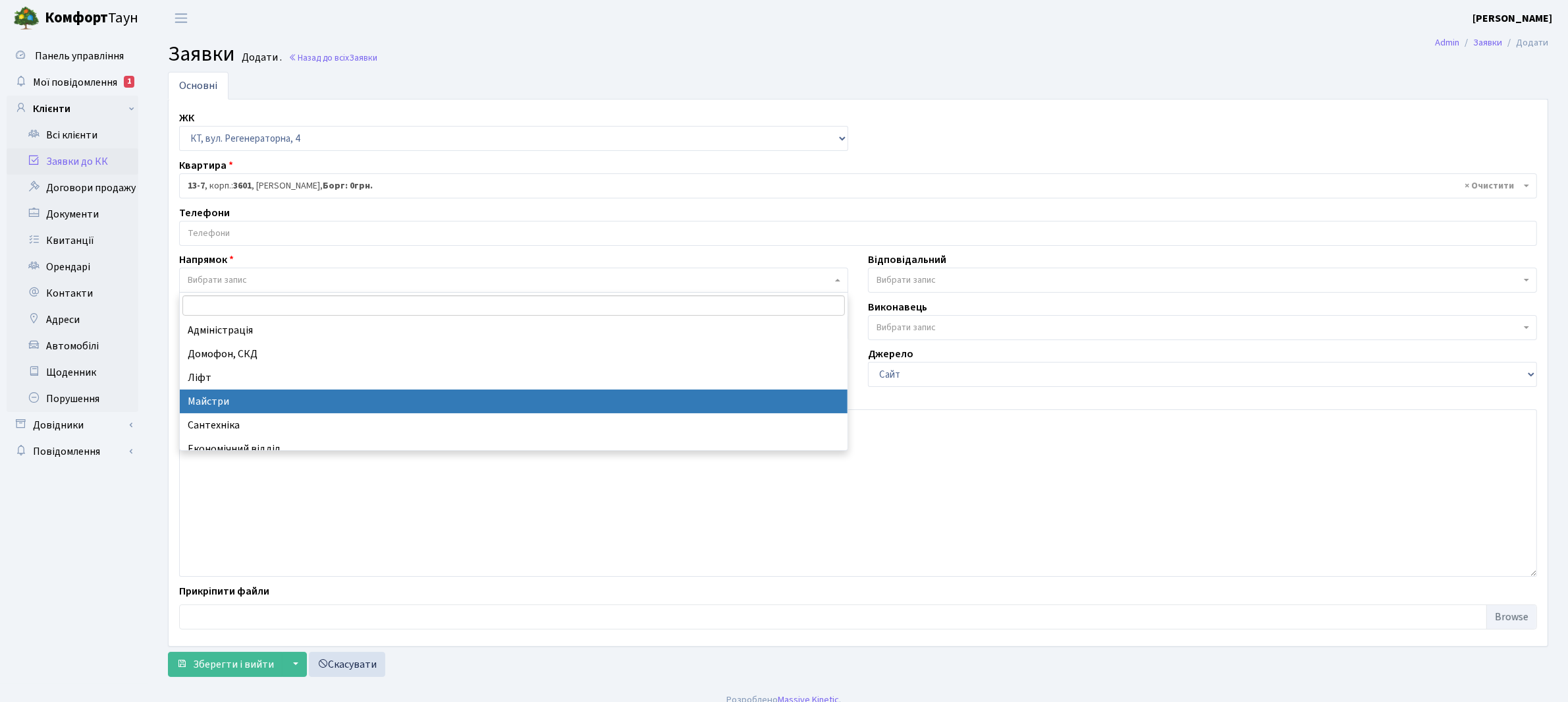
select select "1"
select select
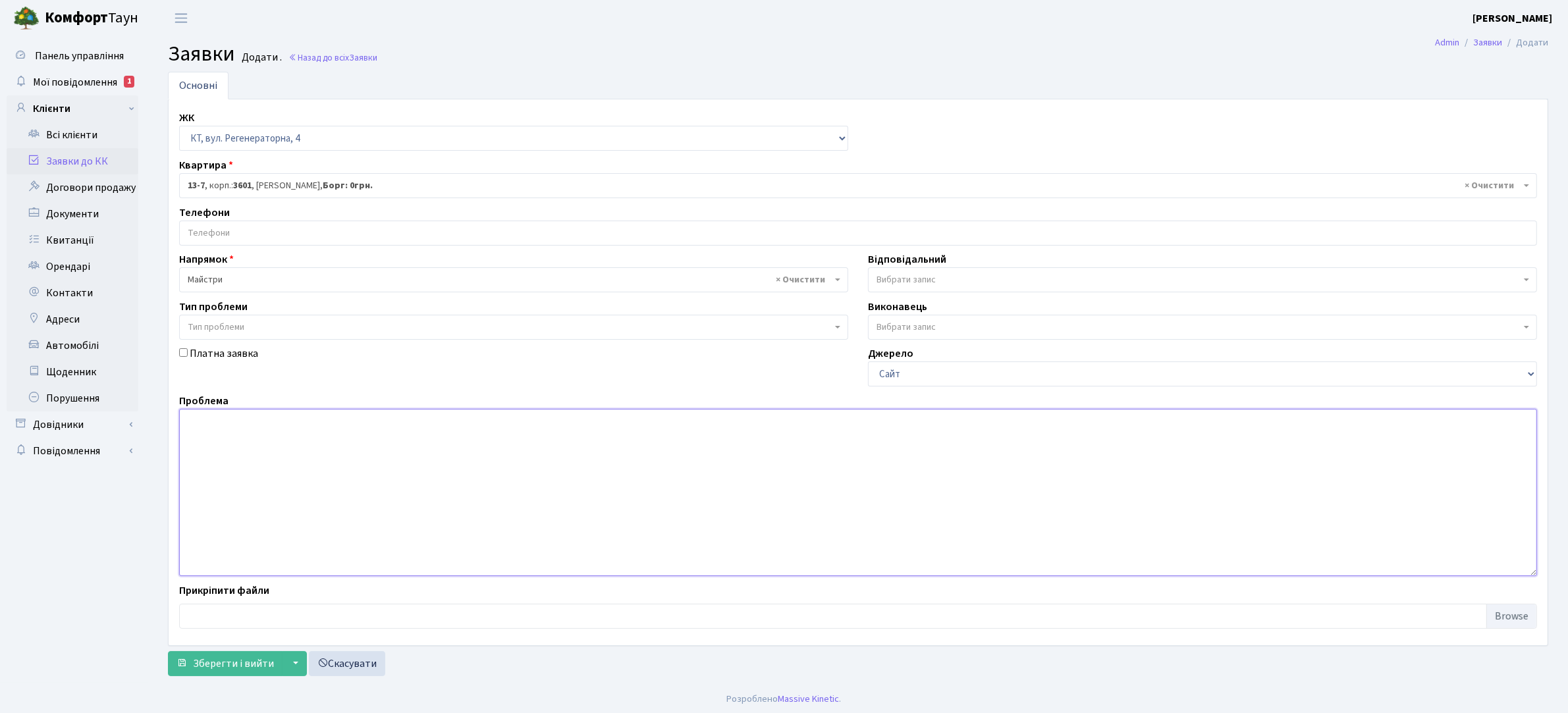
click at [220, 416] on textarea at bounding box center [858, 493] width 1358 height 167
type textarea "Вхідні двері з двору доводчик полагодіть, з вулиці замок вирваний. Прохання пол…"
click at [227, 654] on button "Зберегти і вийти" at bounding box center [225, 664] width 115 height 25
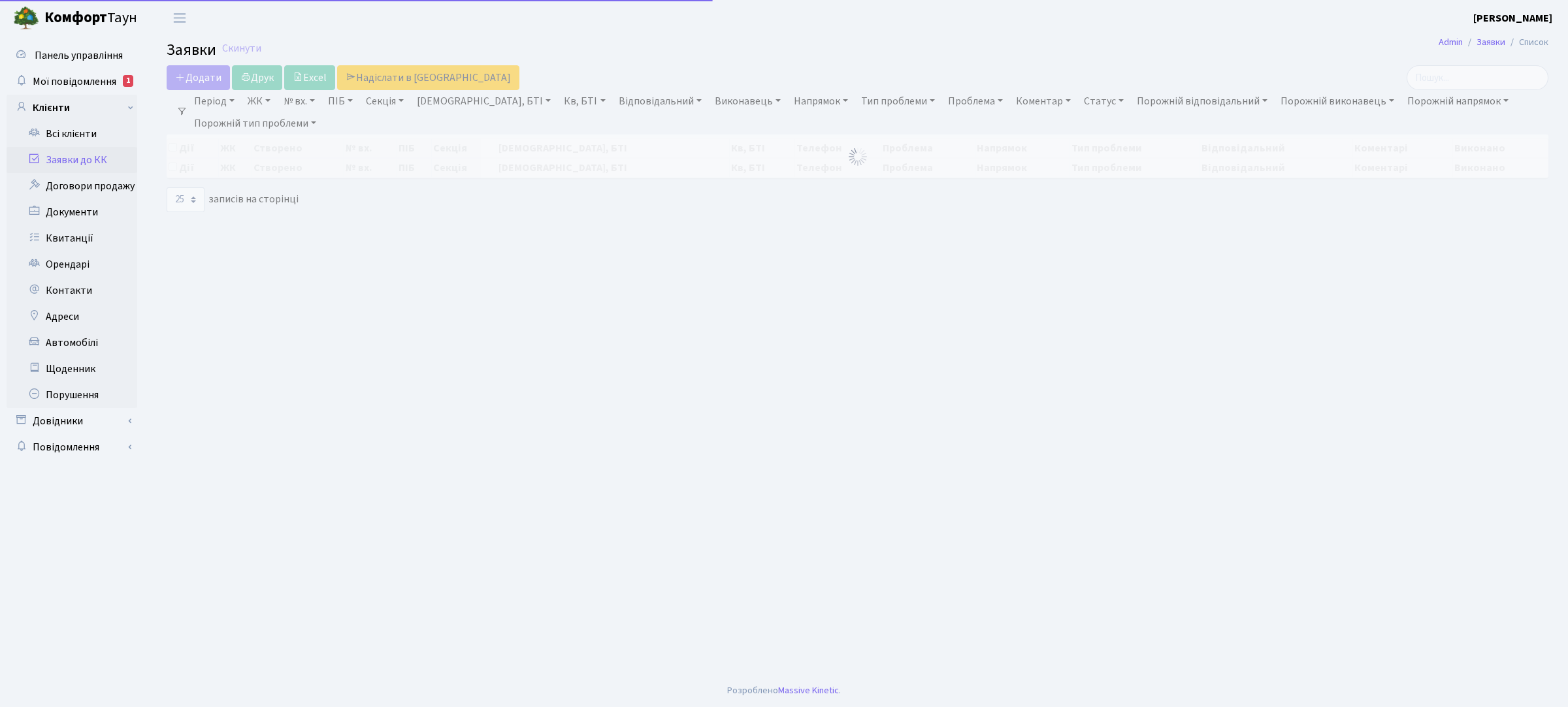
select select "25"
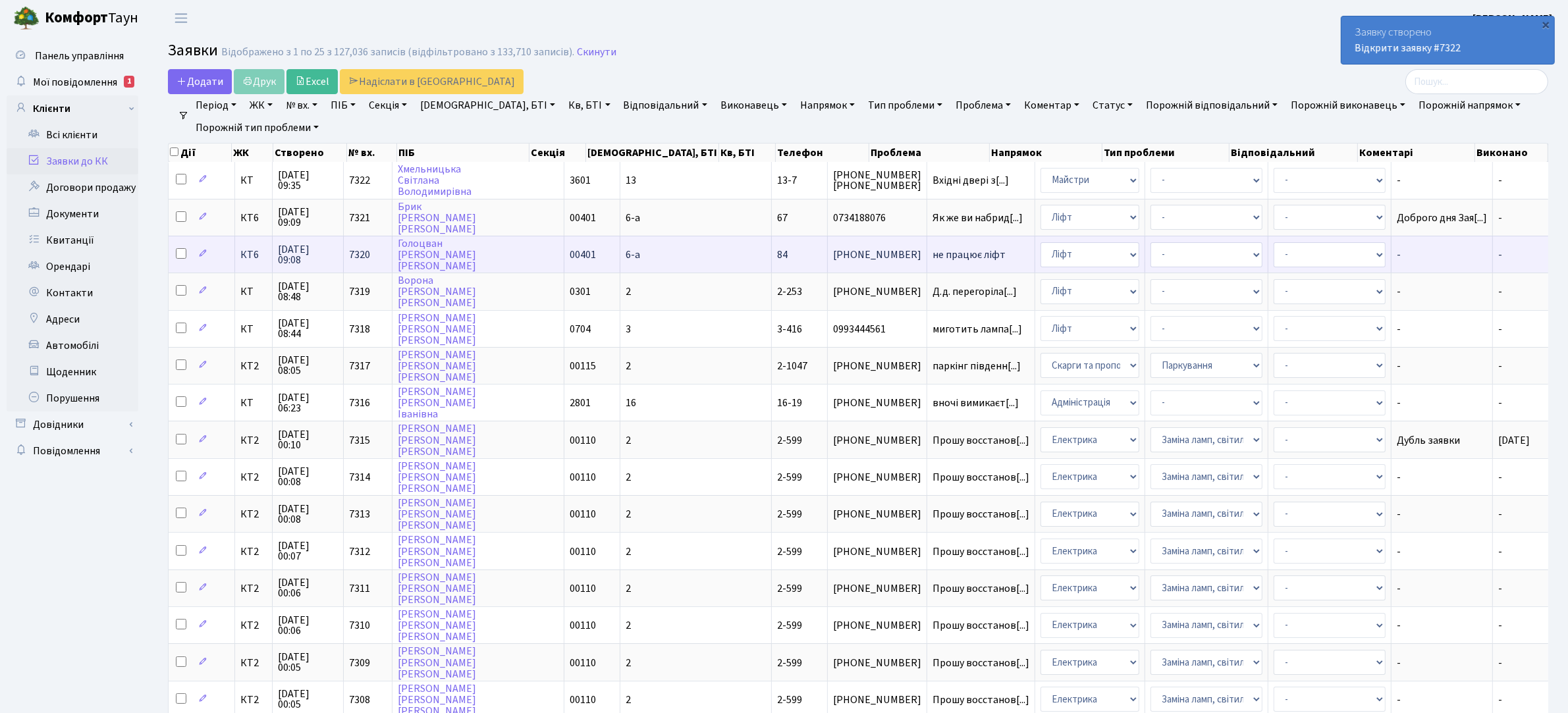
click at [834, 254] on span "[PHONE_NUMBER]" at bounding box center [877, 255] width 89 height 10
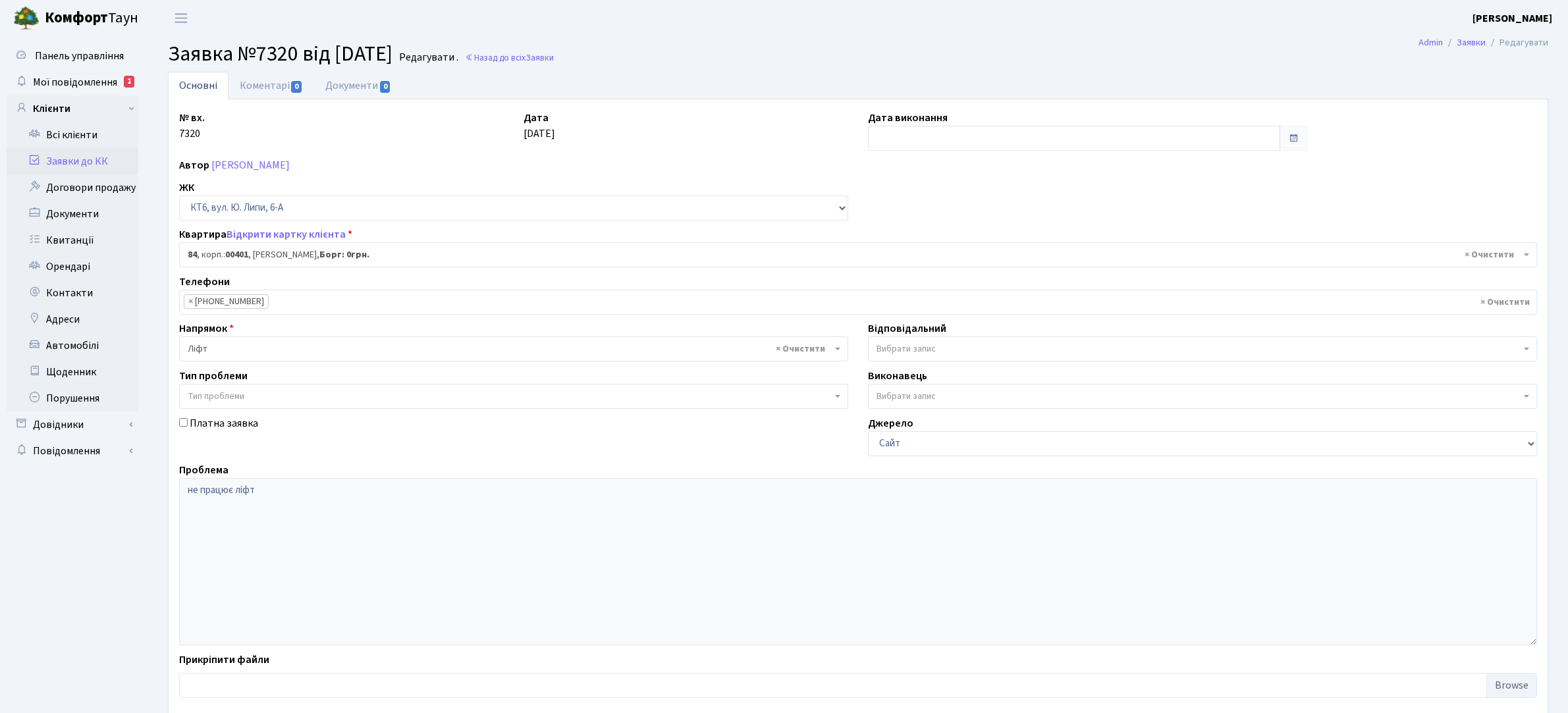
select select "17176"
click at [290, 80] on link "Коментарі 0" at bounding box center [270, 84] width 85 height 27
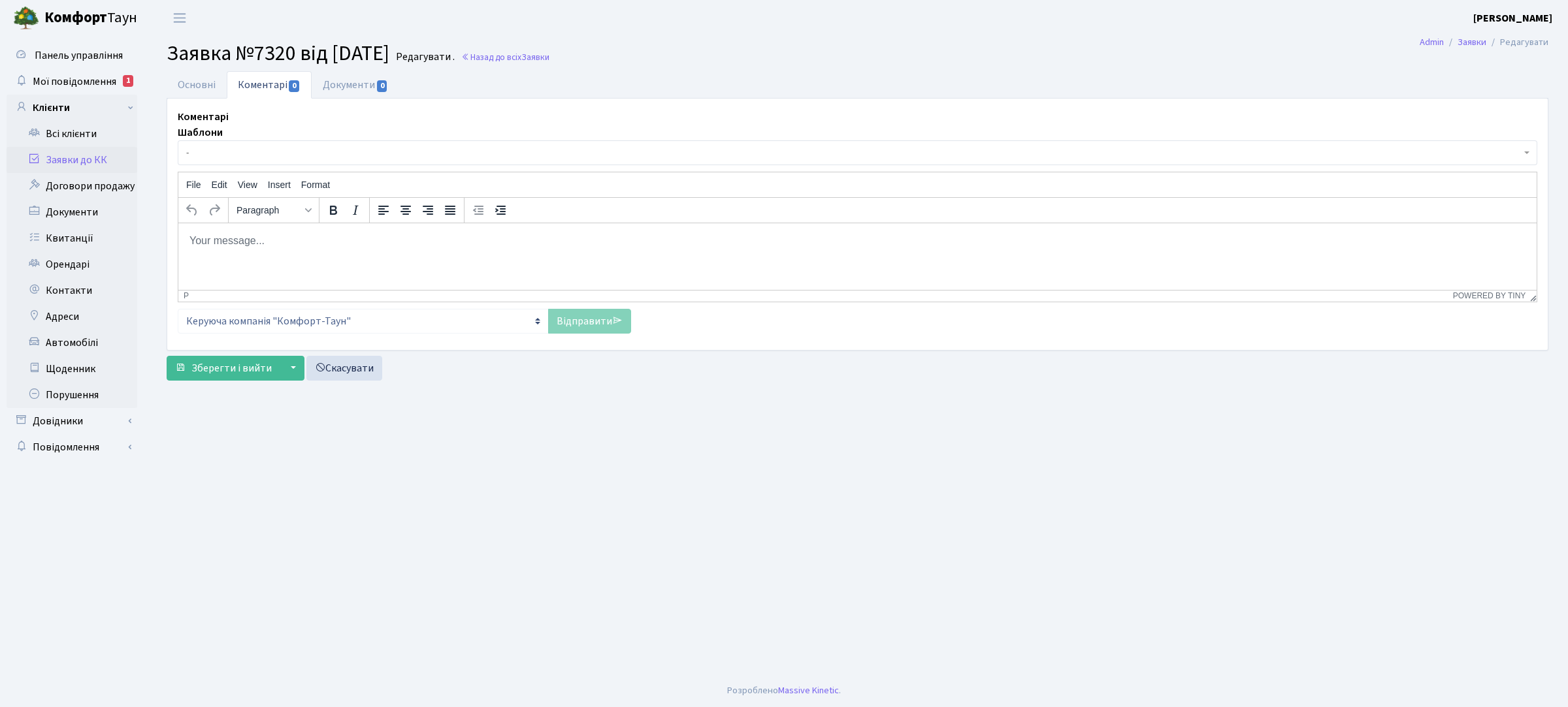
click at [333, 233] on p "Rich Text Area. Press ALT-0 for help." at bounding box center [857, 240] width 1337 height 15
click at [570, 321] on link "Відправити" at bounding box center [589, 321] width 83 height 25
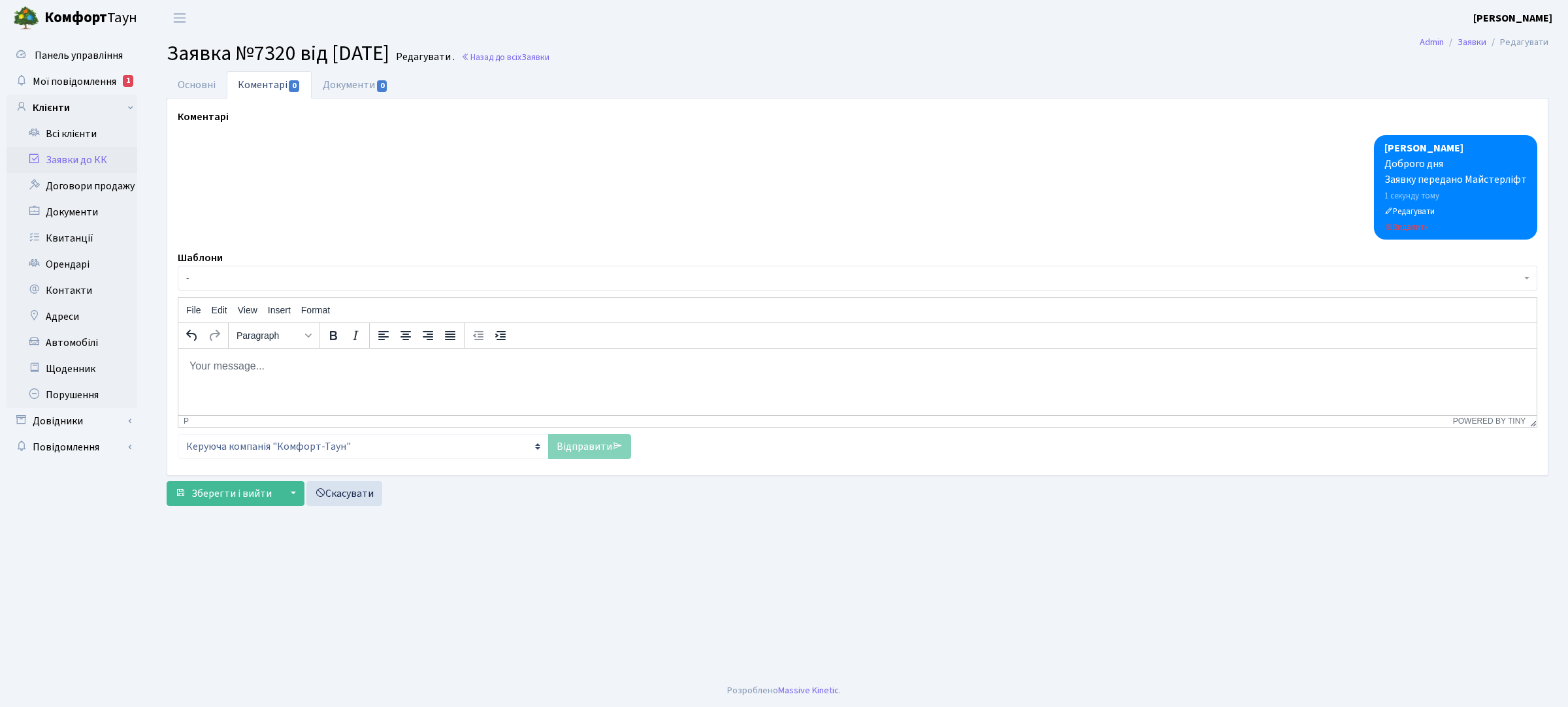
click at [93, 155] on link "Заявки до КК" at bounding box center [72, 160] width 131 height 26
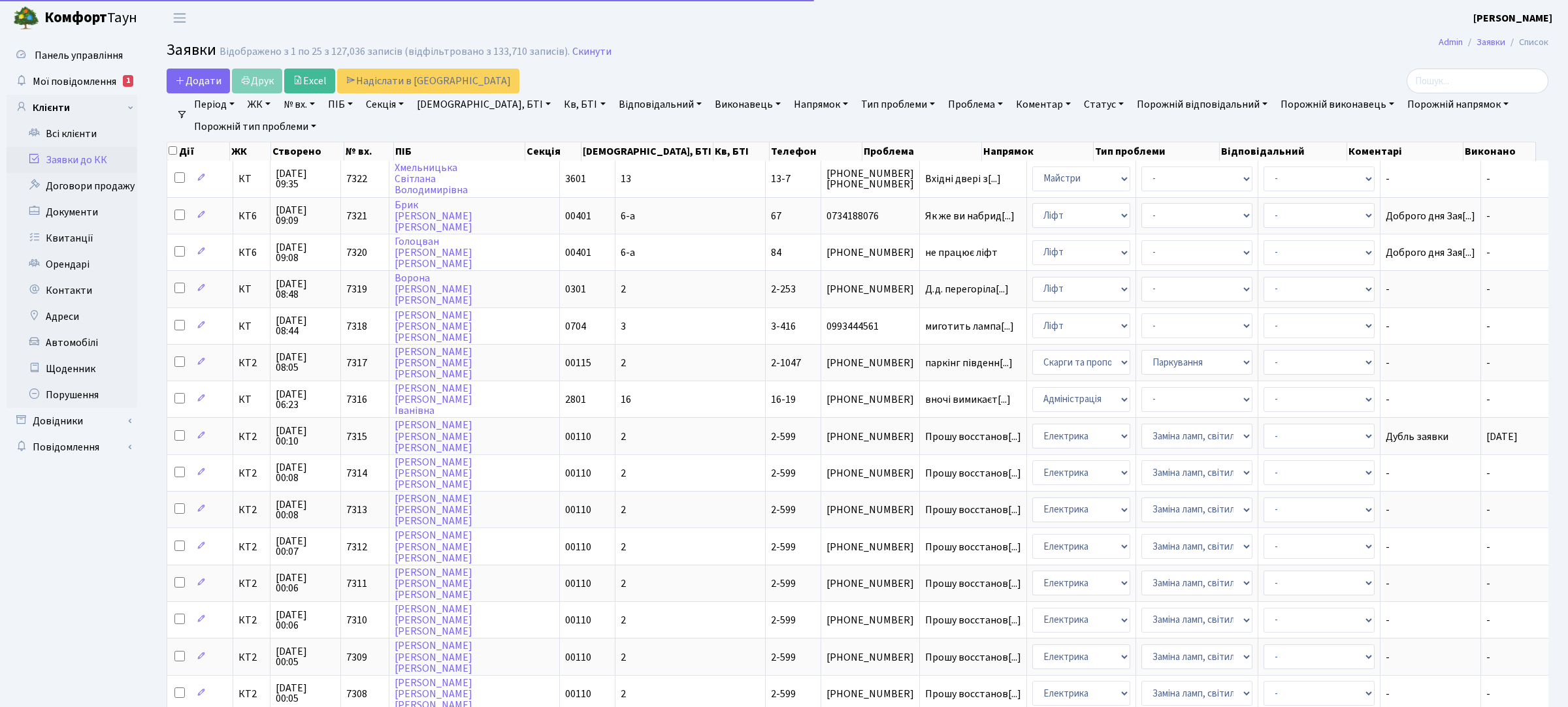
select select "25"
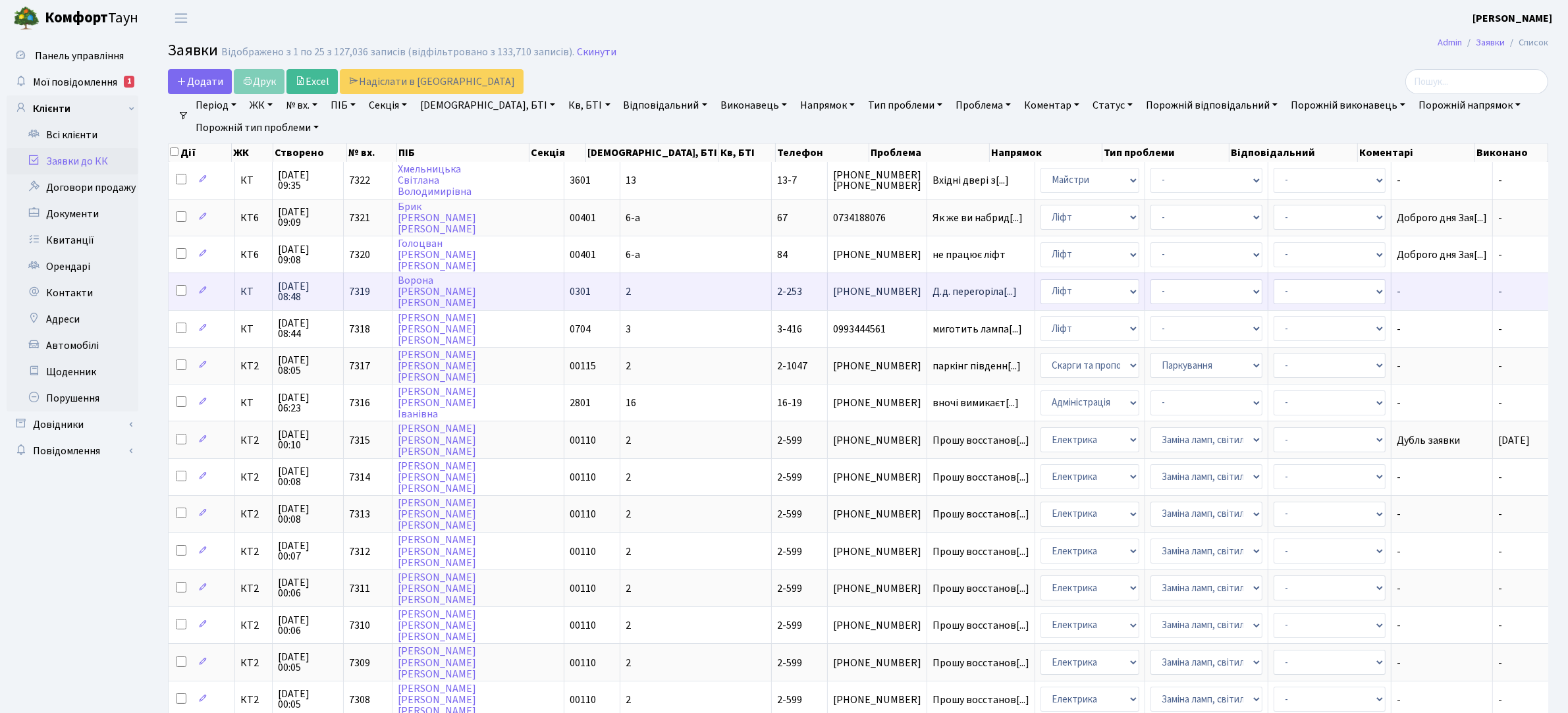
click at [837, 287] on td "[PHONE_NUMBER]" at bounding box center [878, 291] width 100 height 37
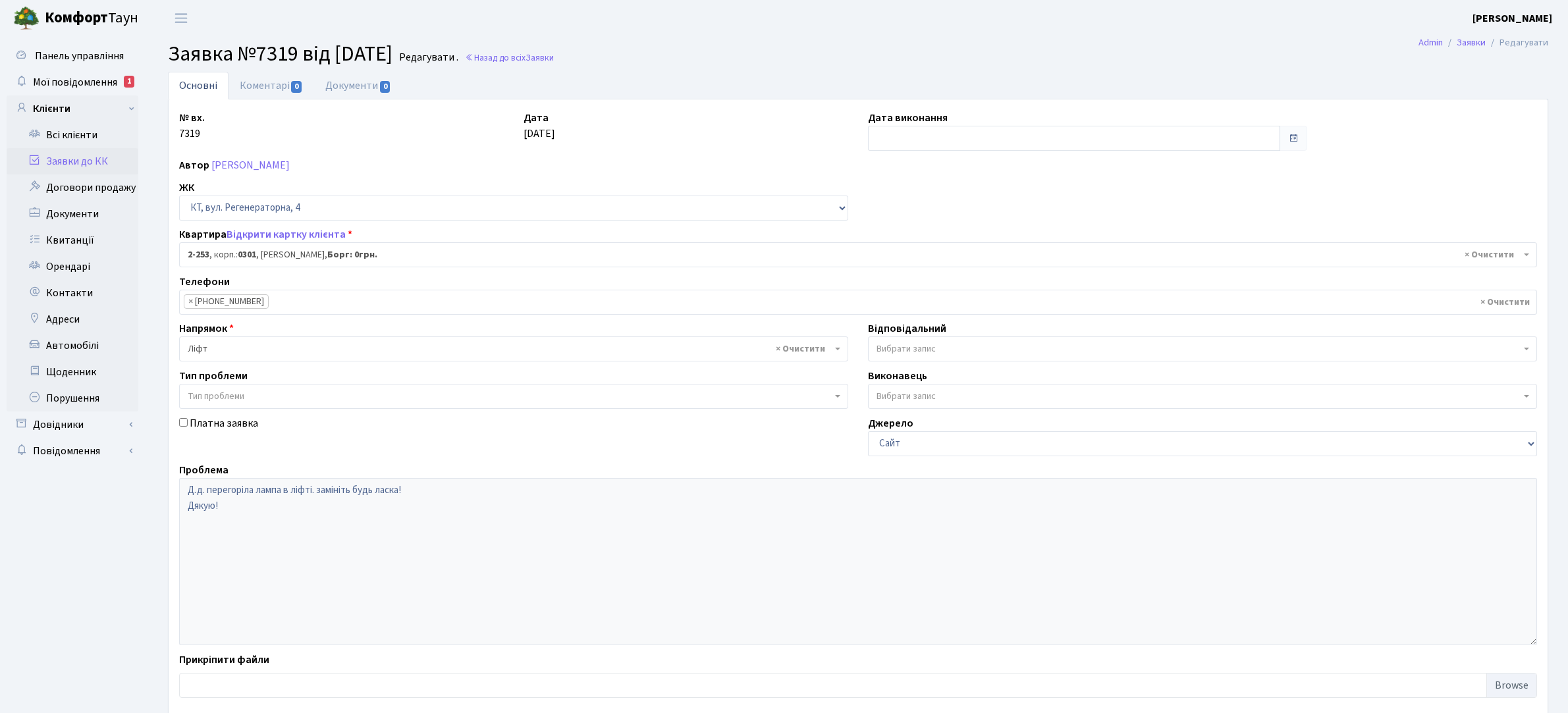
select select "518"
click at [282, 83] on link "Коментарі 0" at bounding box center [270, 84] width 85 height 27
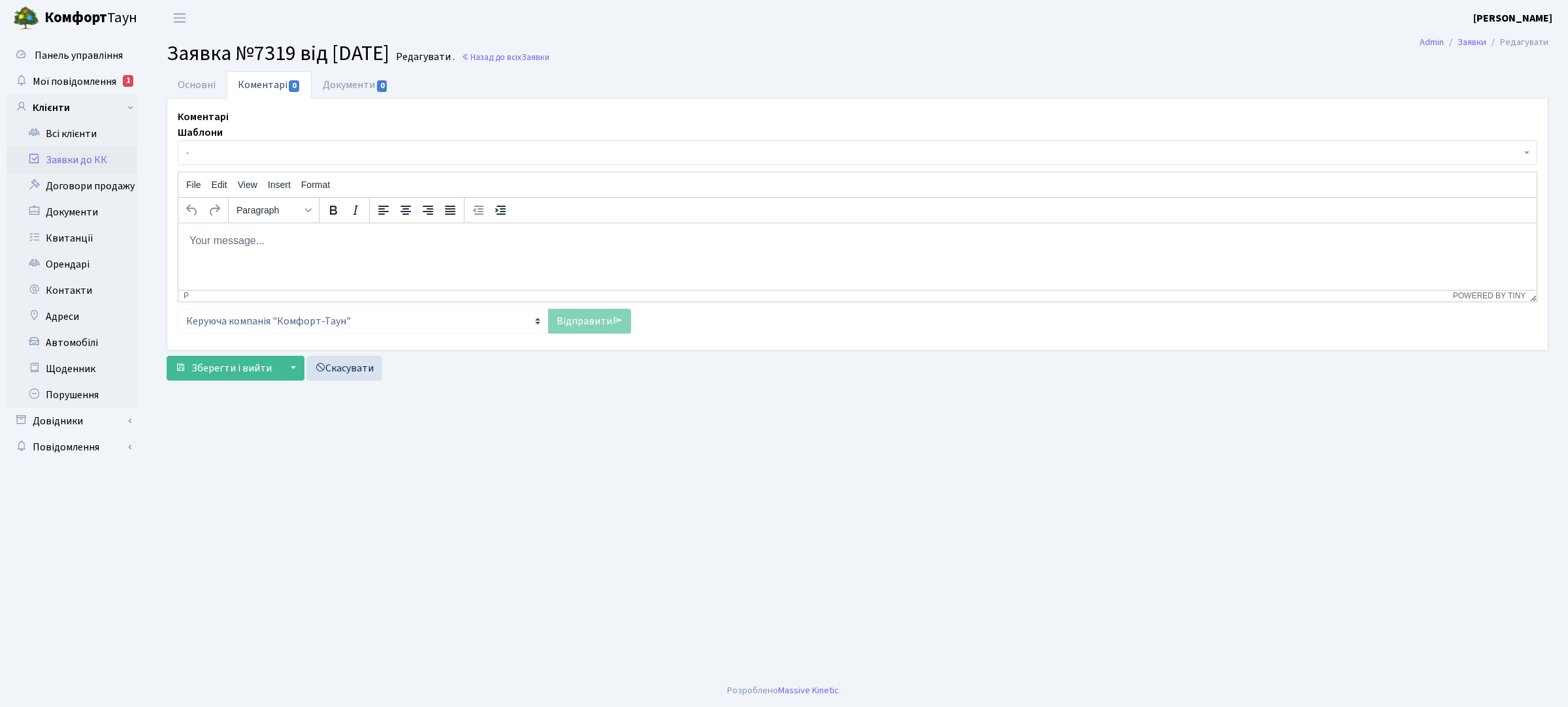
click at [302, 240] on p "Rich Text Area. Press ALT-0 for help." at bounding box center [857, 240] width 1337 height 15
click at [570, 321] on link "Відправити" at bounding box center [589, 321] width 83 height 25
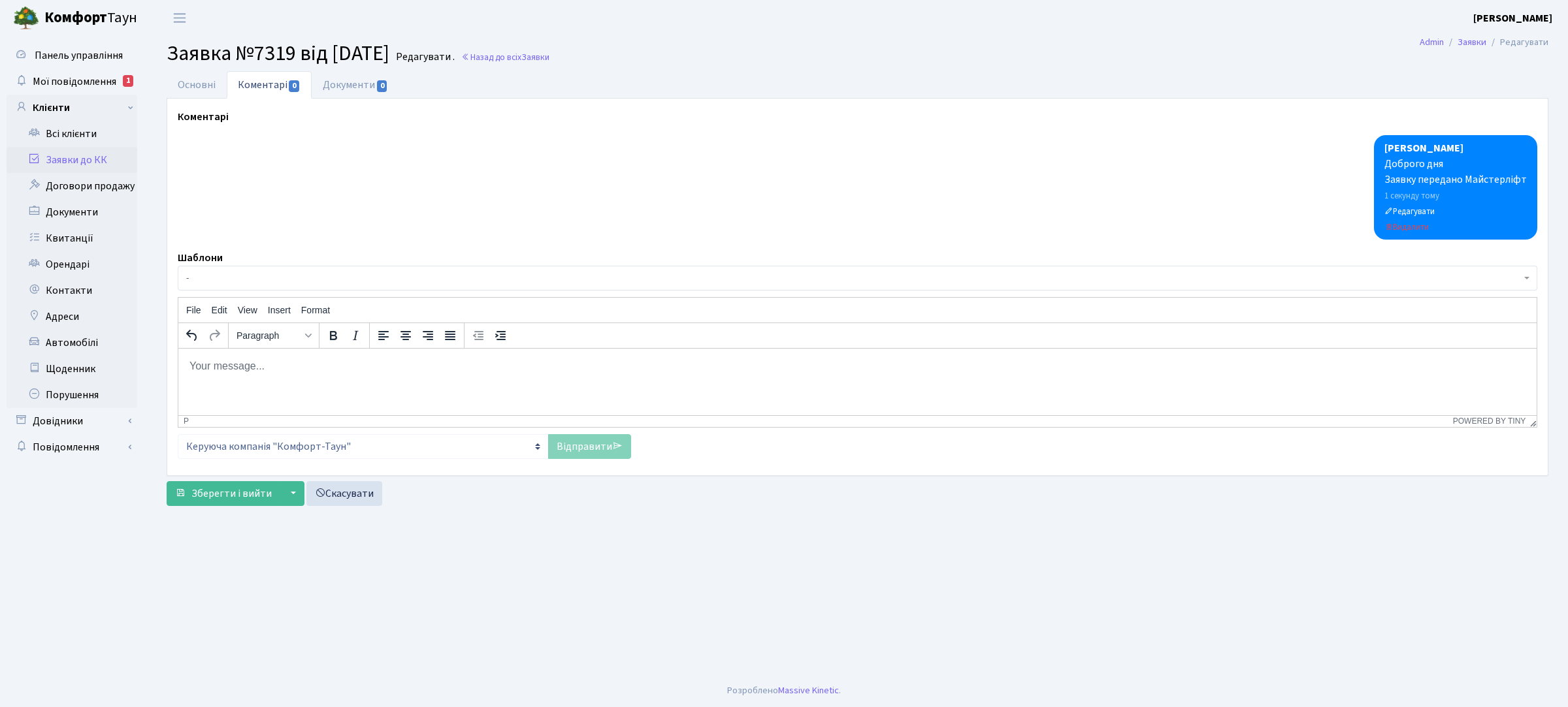
click at [85, 154] on link "Заявки до КК" at bounding box center [72, 160] width 131 height 26
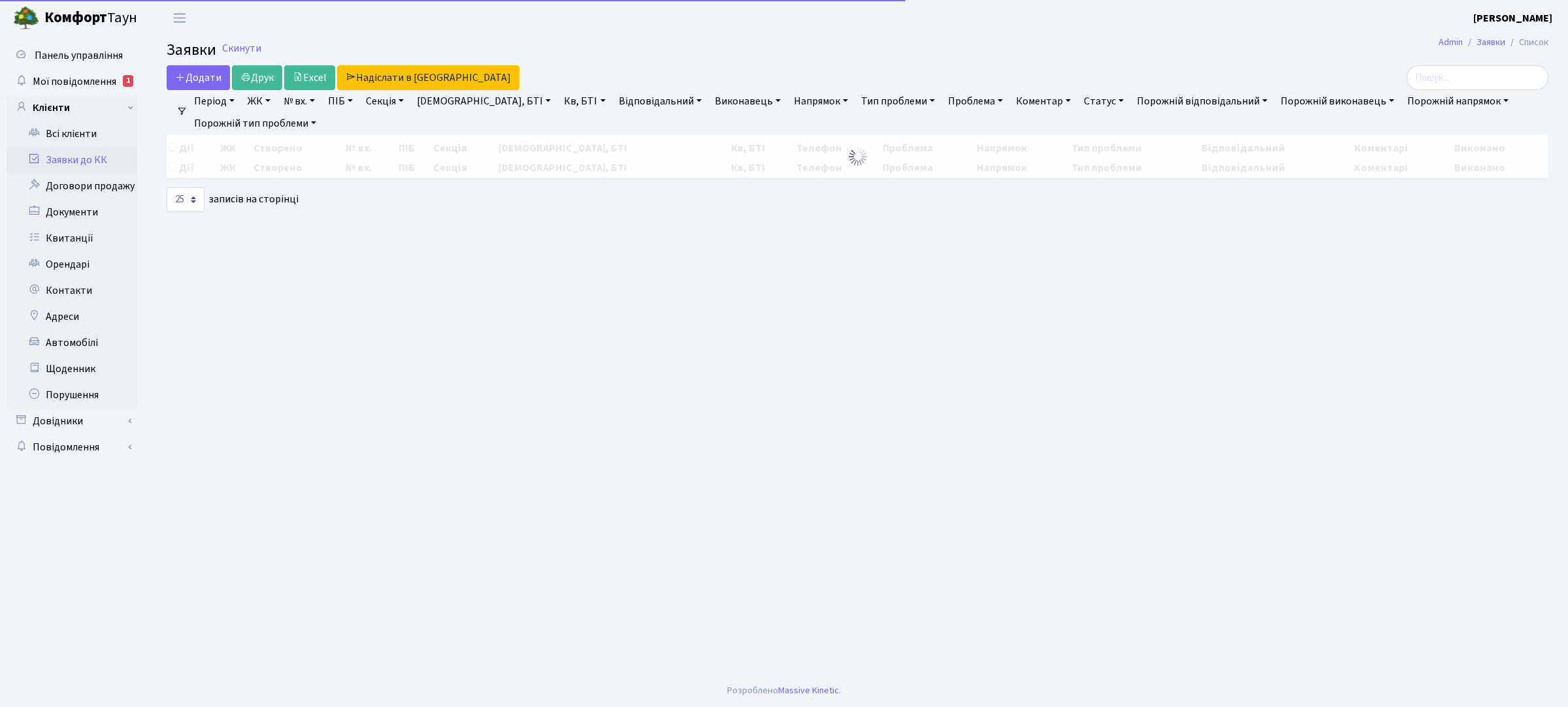
select select "25"
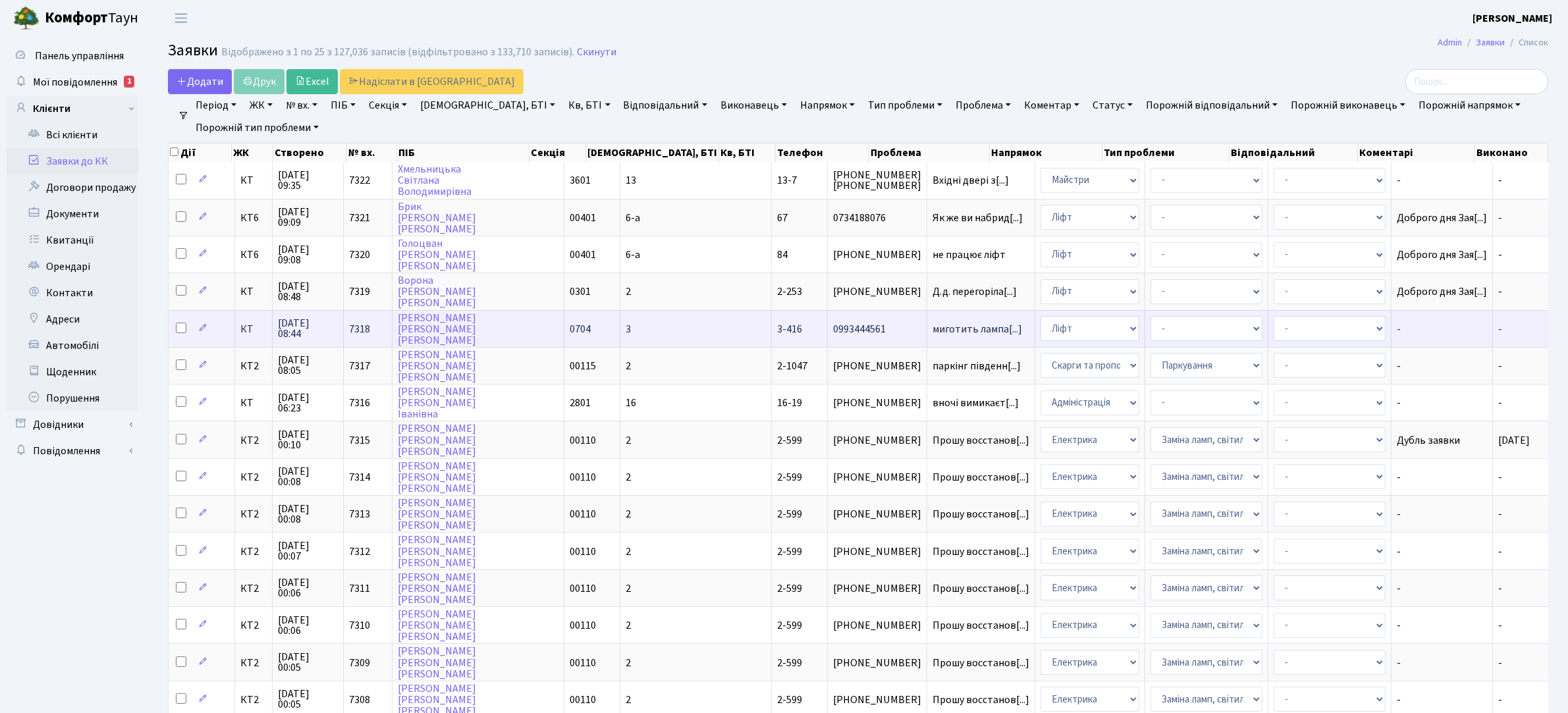
click at [834, 331] on span "0993444561" at bounding box center [877, 329] width 89 height 10
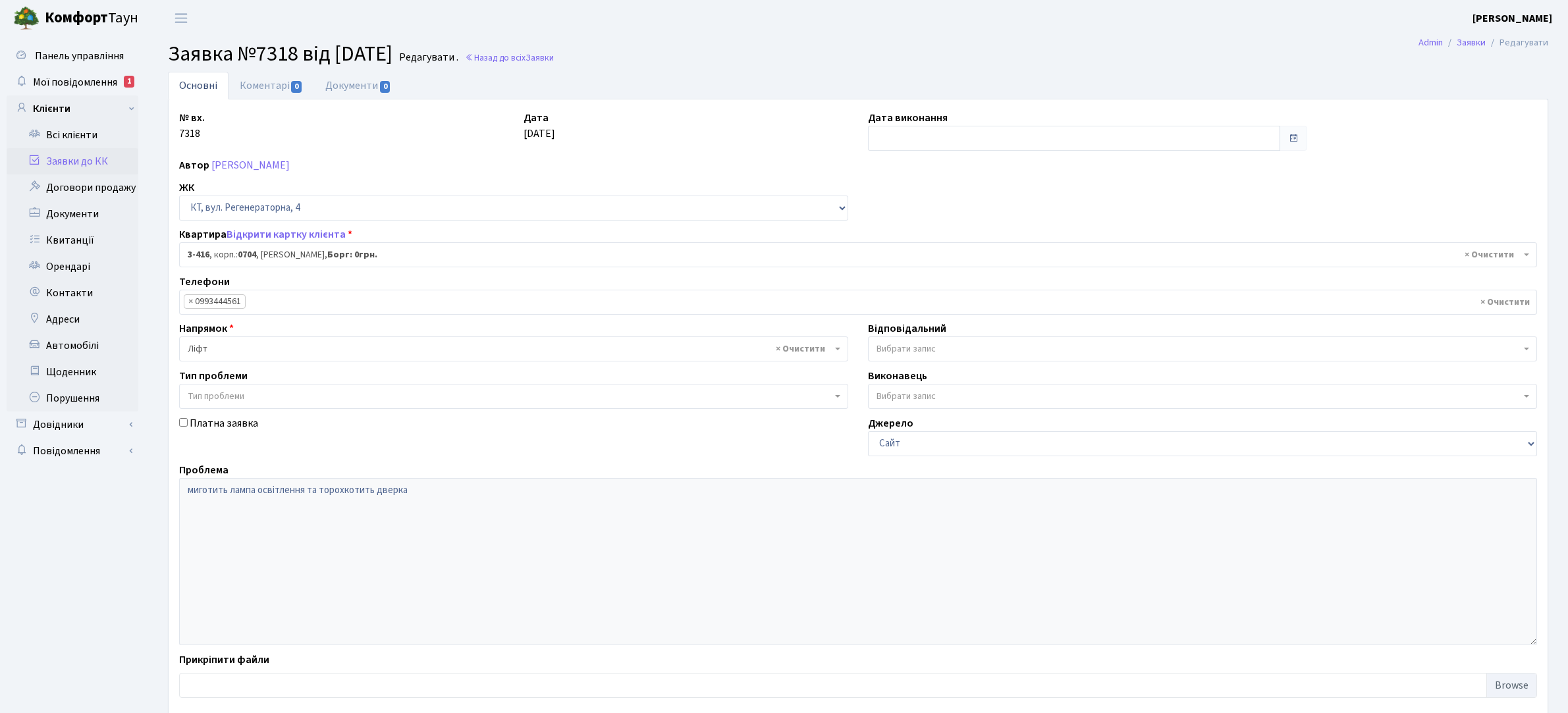
select select "1634"
click at [268, 83] on link "Коментарі 0" at bounding box center [270, 84] width 85 height 27
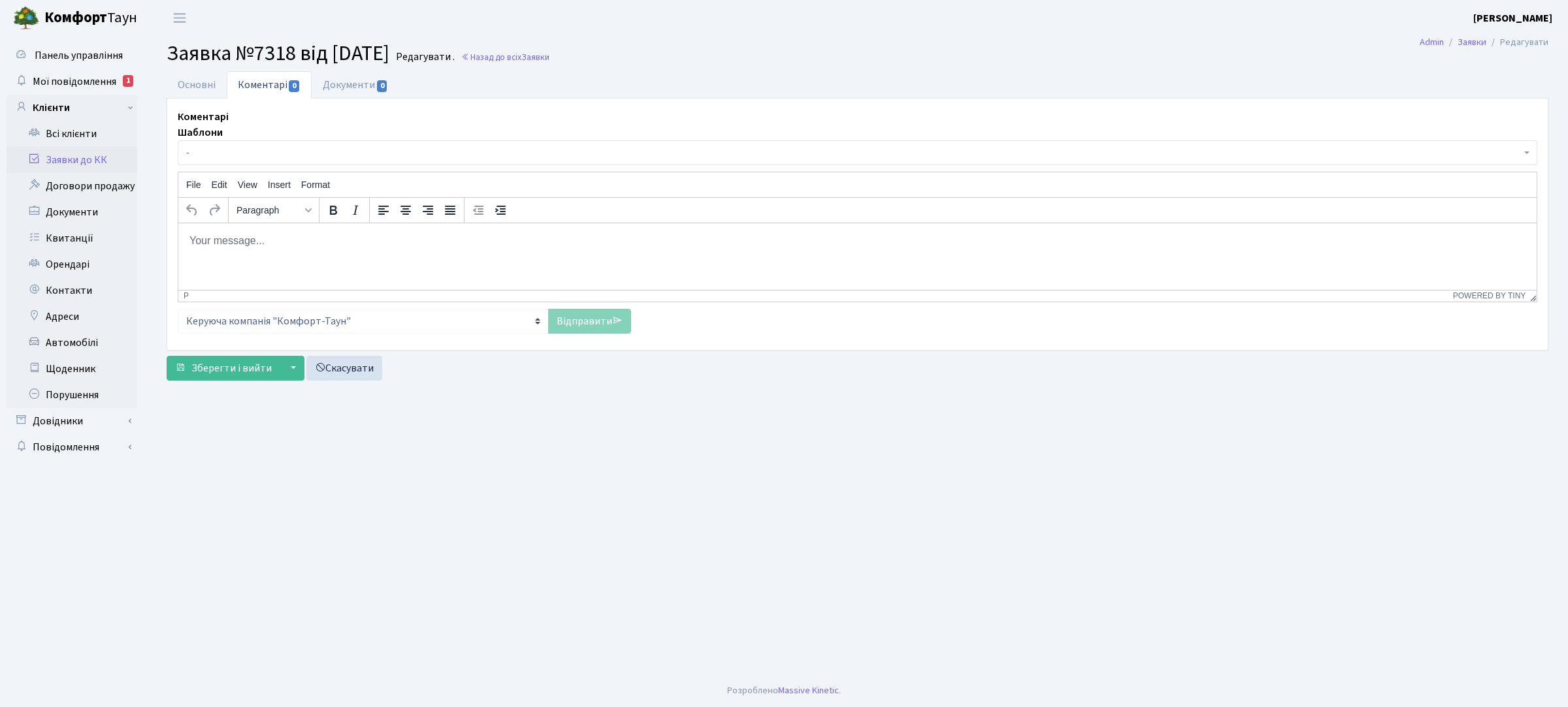
click at [325, 246] on p "Rich Text Area. Press ALT-0 for help." at bounding box center [857, 240] width 1337 height 15
click at [564, 321] on link "Відправити" at bounding box center [589, 321] width 83 height 25
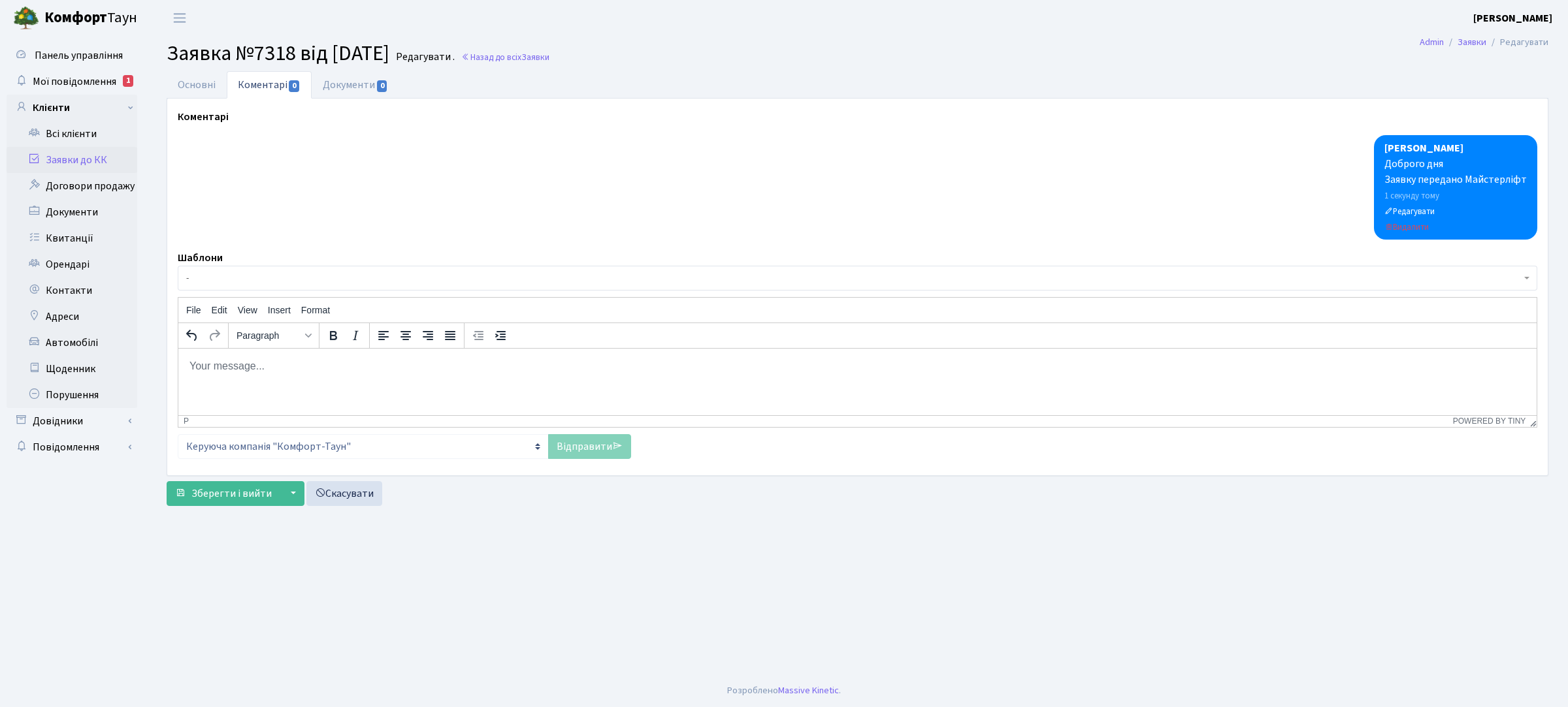
click at [96, 159] on link "Заявки до КК" at bounding box center [72, 160] width 131 height 26
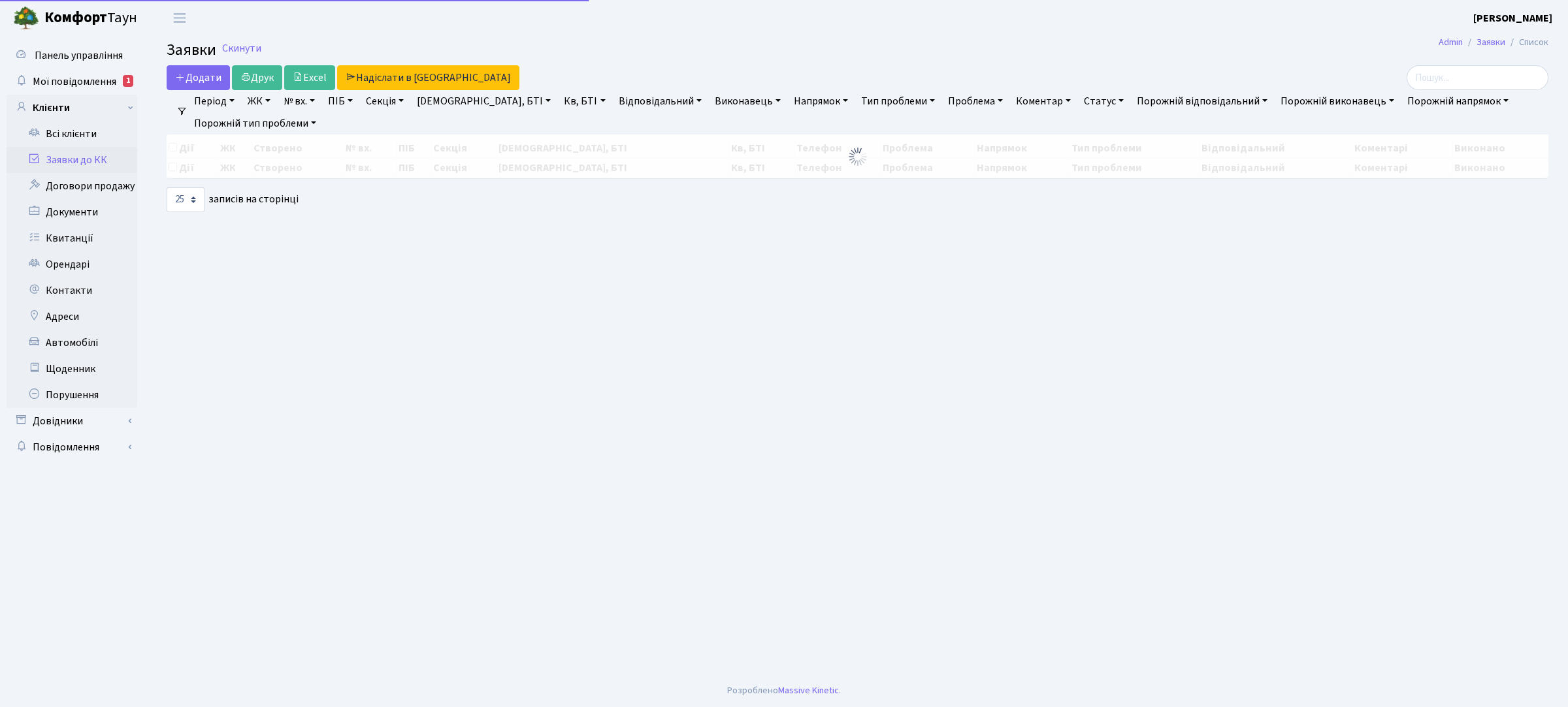
select select "25"
